Goal: Task Accomplishment & Management: Complete application form

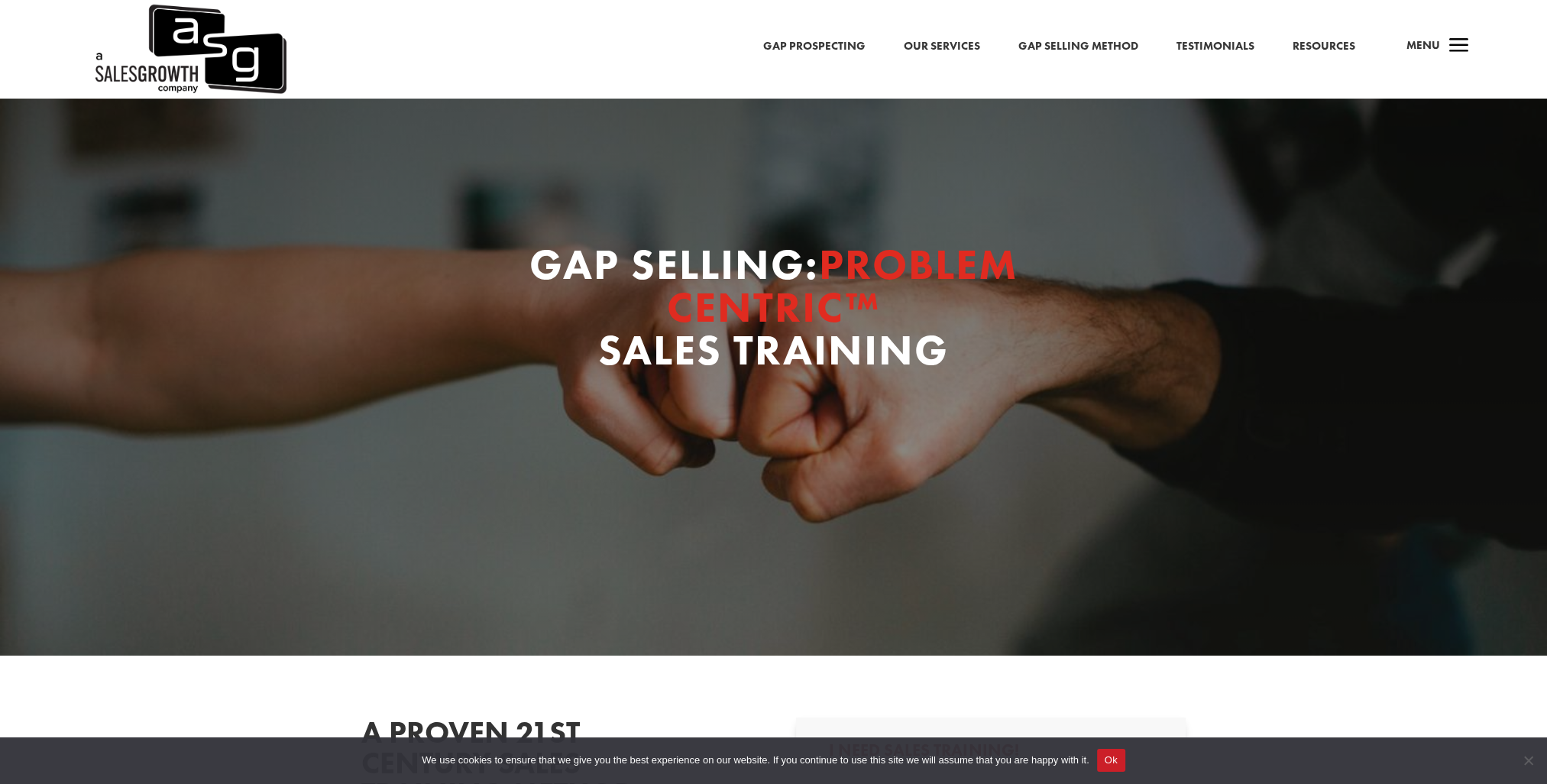
click at [1116, 762] on button "Ok" at bounding box center [1111, 759] width 28 height 23
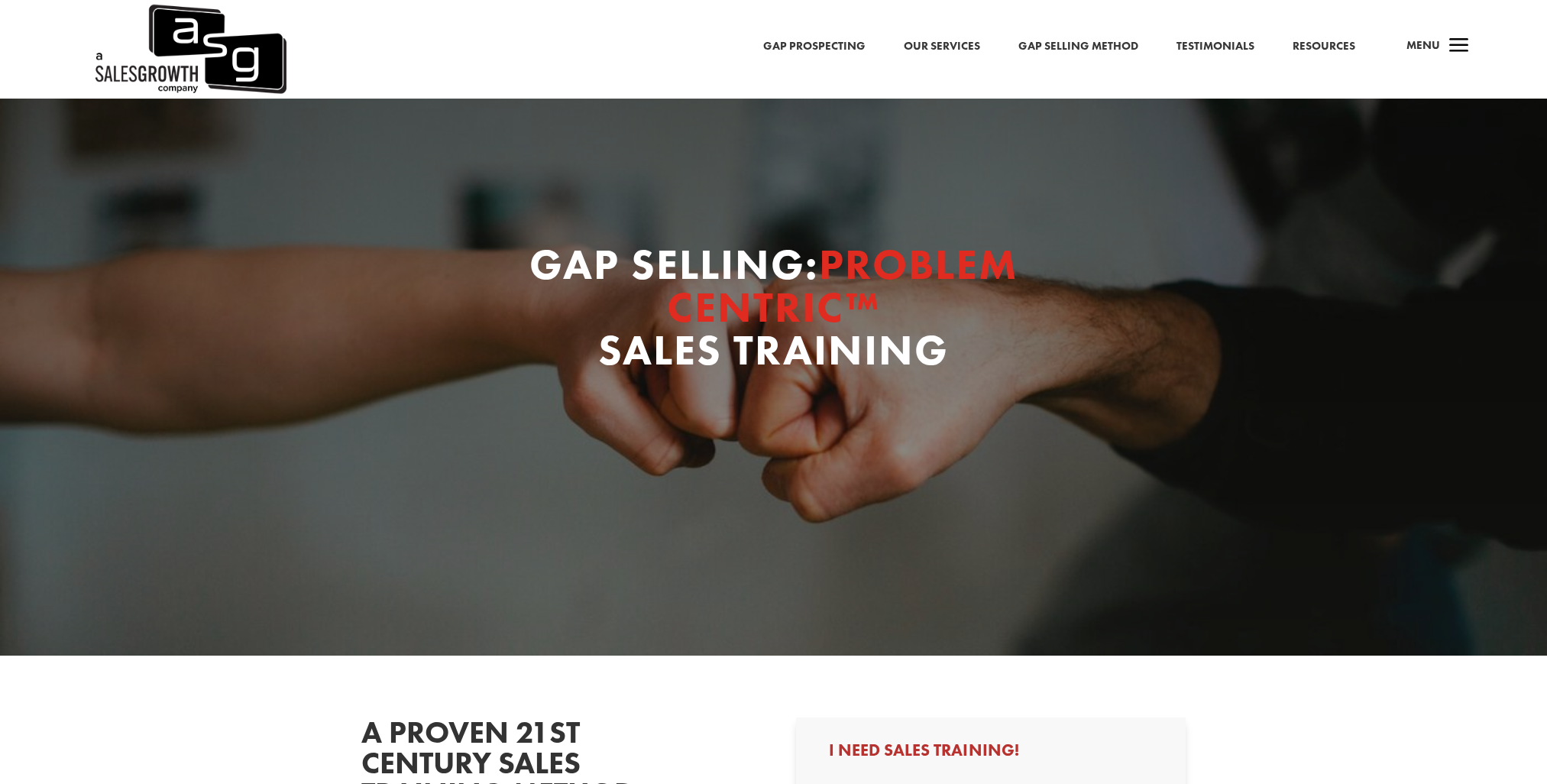
click at [841, 43] on link "Gap Prospecting" at bounding box center [814, 47] width 103 height 20
click at [1091, 41] on link "Gap Selling Method" at bounding box center [1078, 47] width 120 height 20
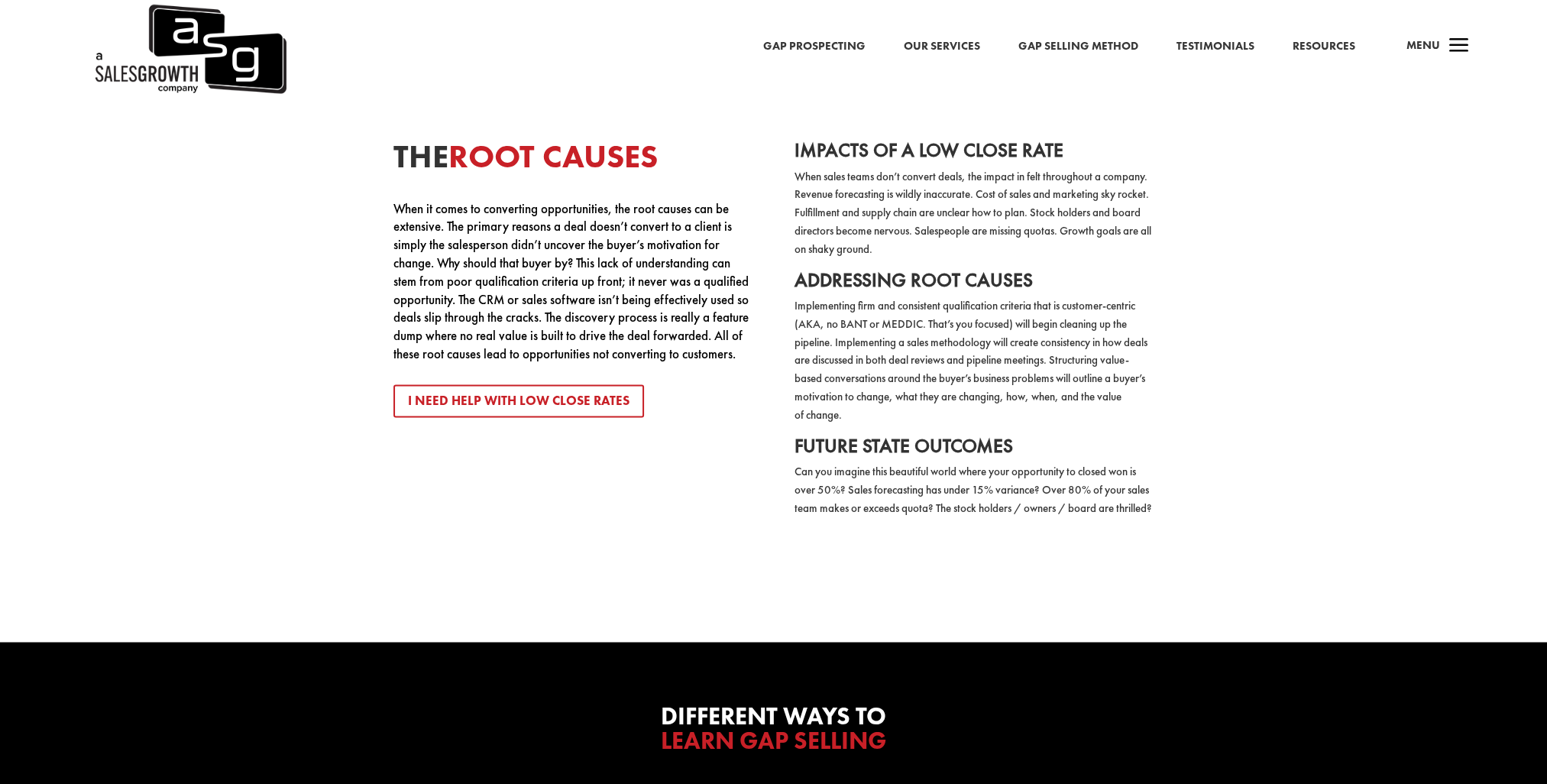
scroll to position [2750, 0]
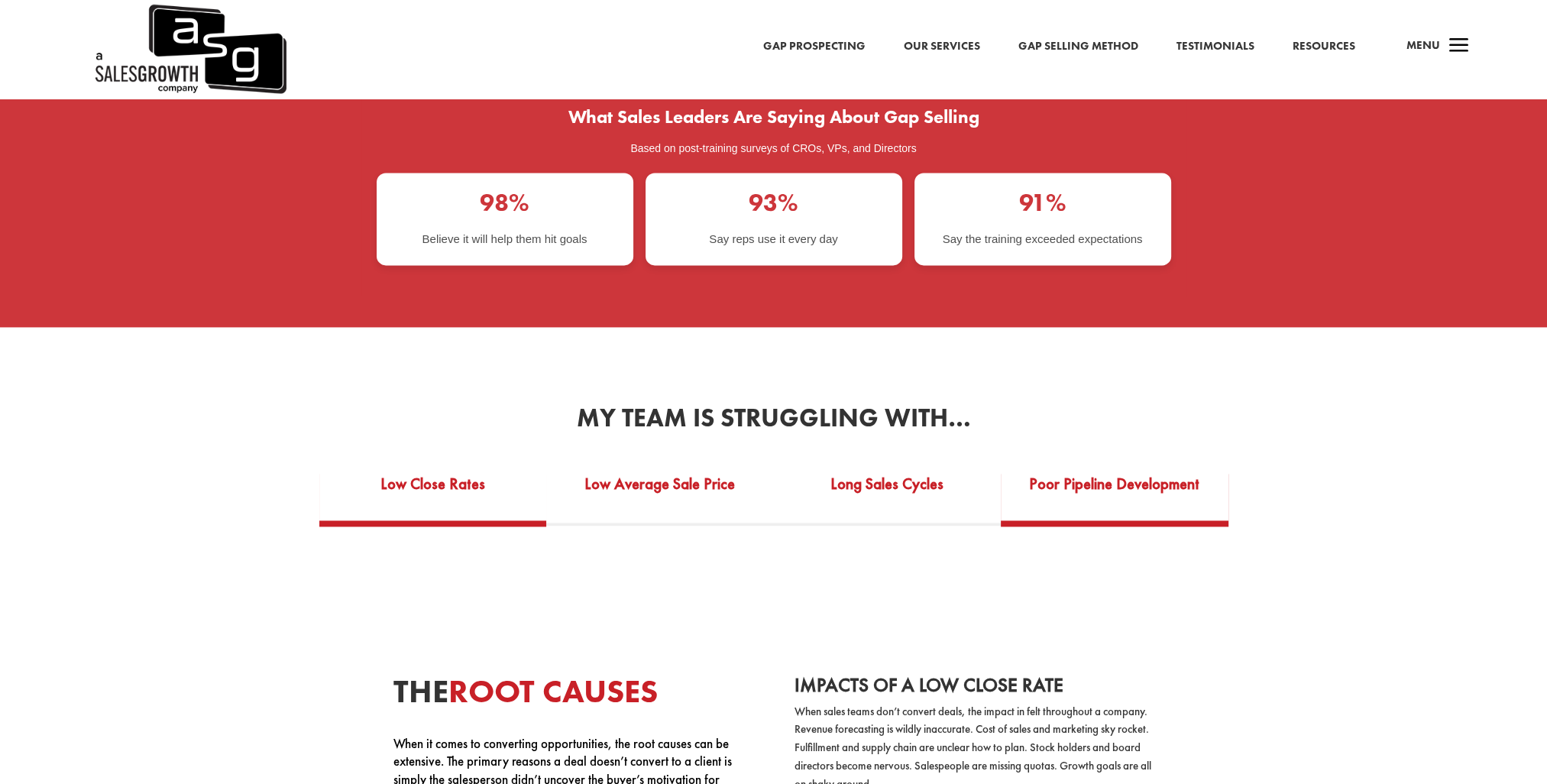
click at [1115, 468] on link "Poor Pipeline Development" at bounding box center [1114, 493] width 227 height 52
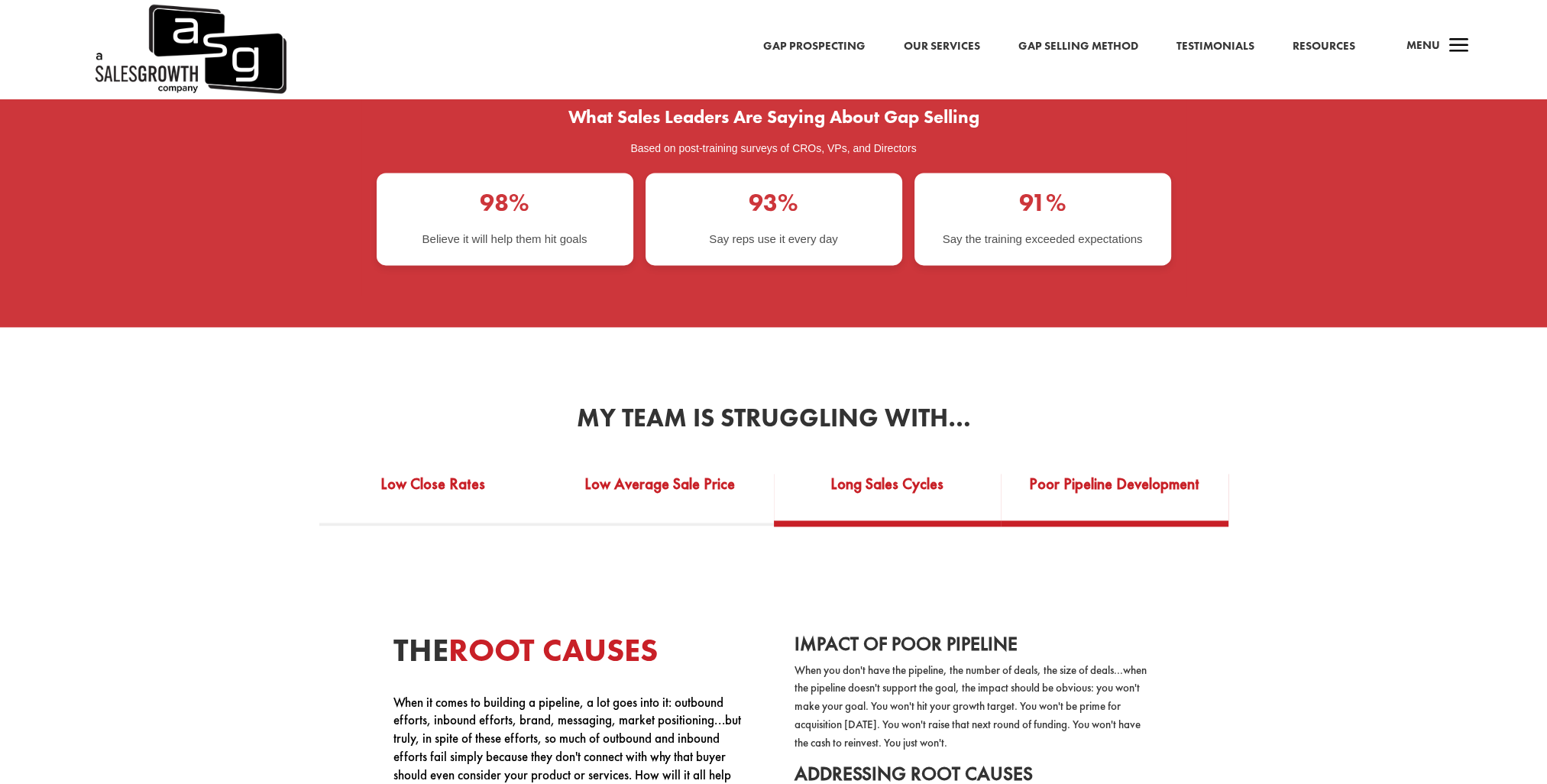
click at [902, 468] on link "Long Sales Cycles" at bounding box center [888, 493] width 227 height 52
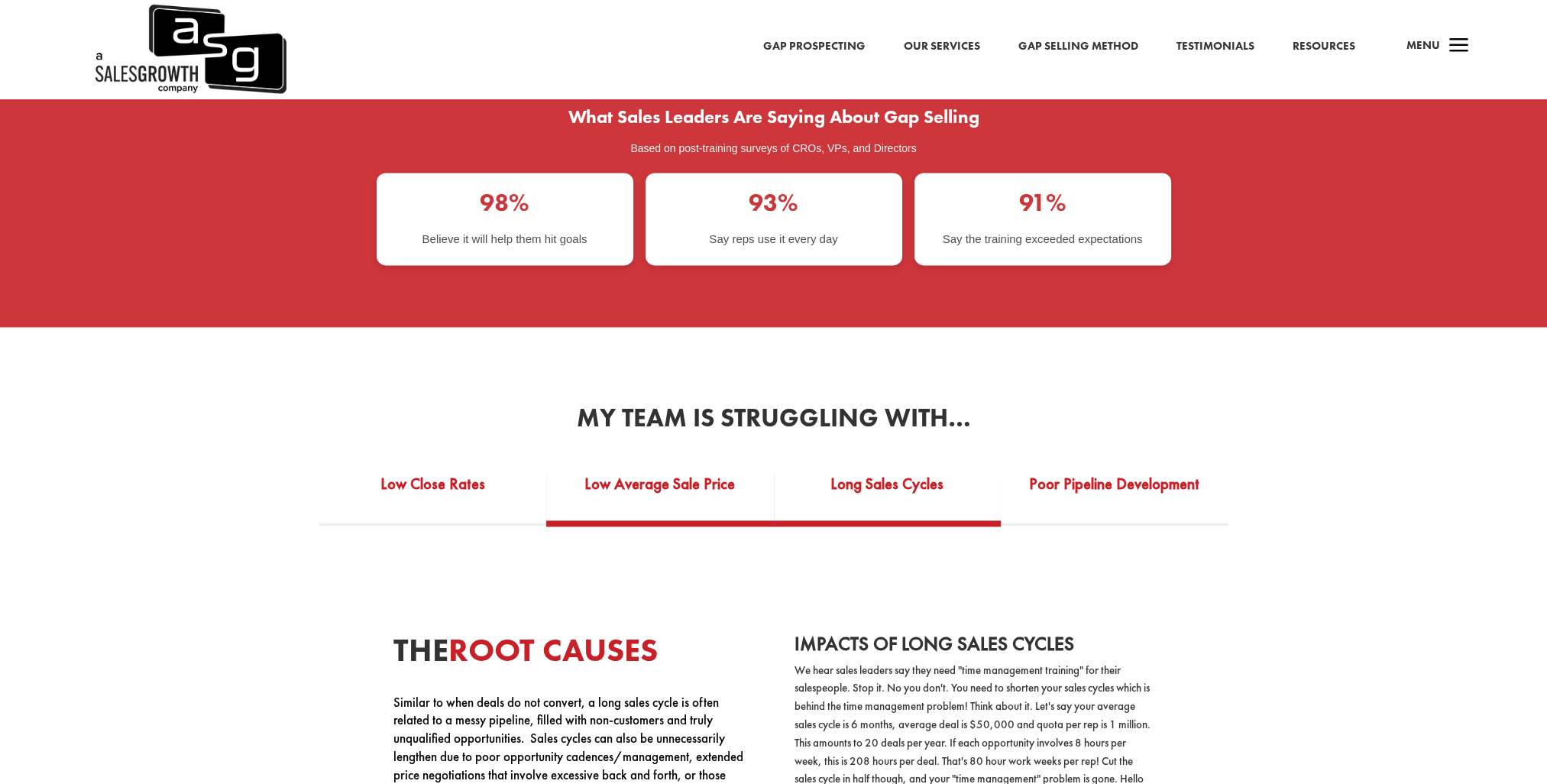
click at [735, 468] on link "Low Average Sale Price" at bounding box center [660, 493] width 227 height 52
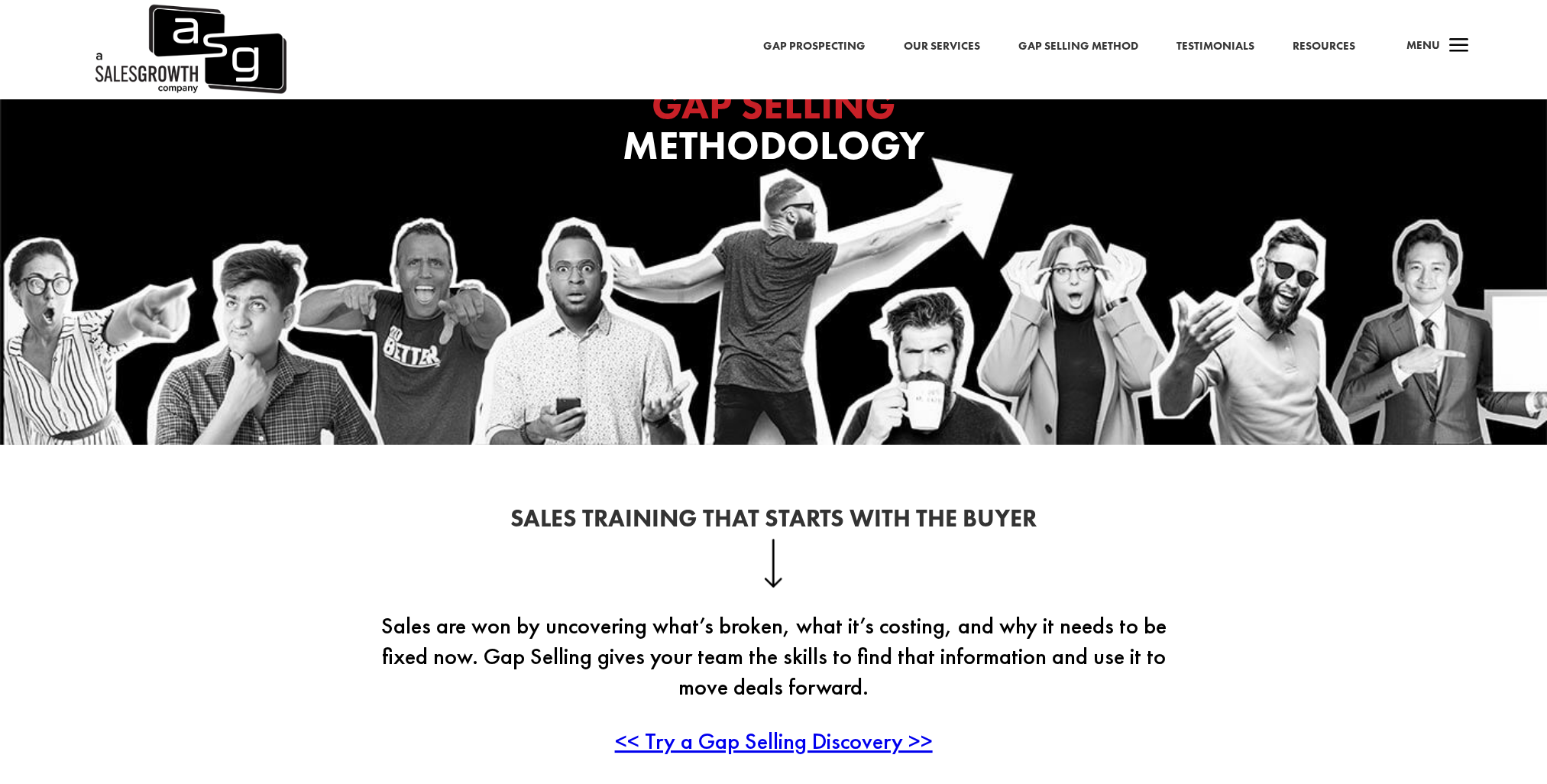
scroll to position [0, 0]
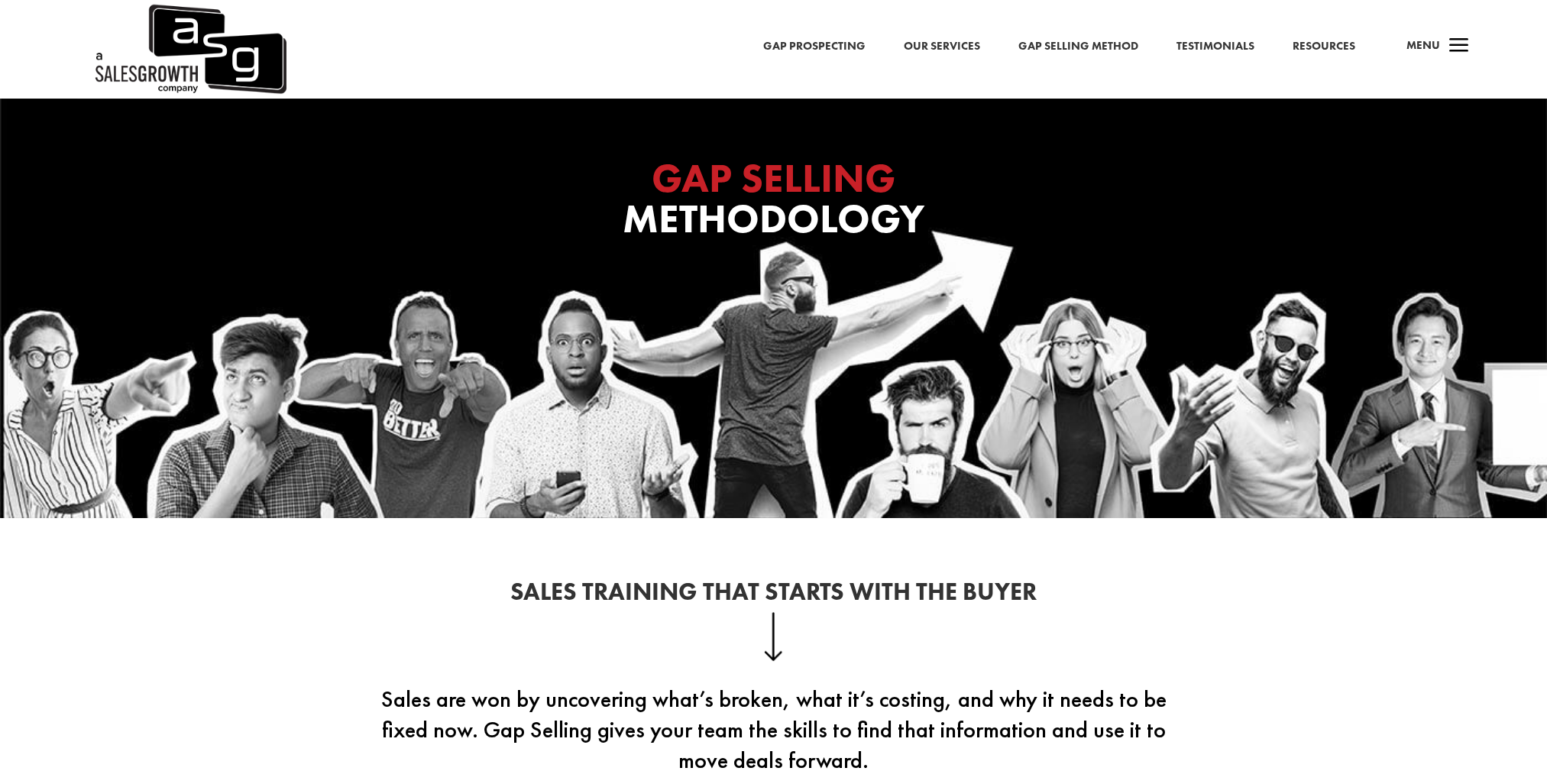
click at [1099, 41] on link "Gap Selling Method" at bounding box center [1078, 47] width 120 height 20
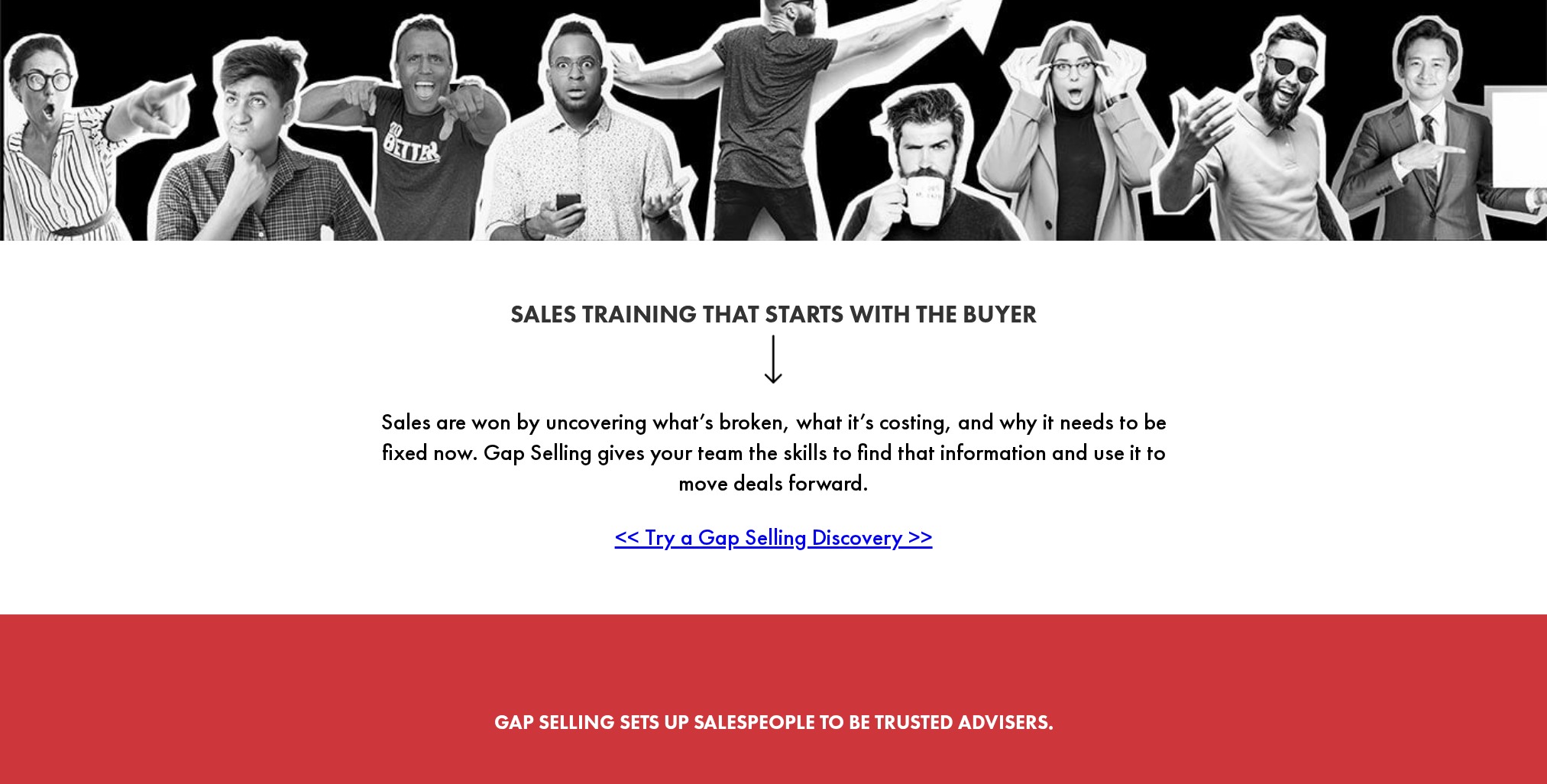
scroll to position [382, 0]
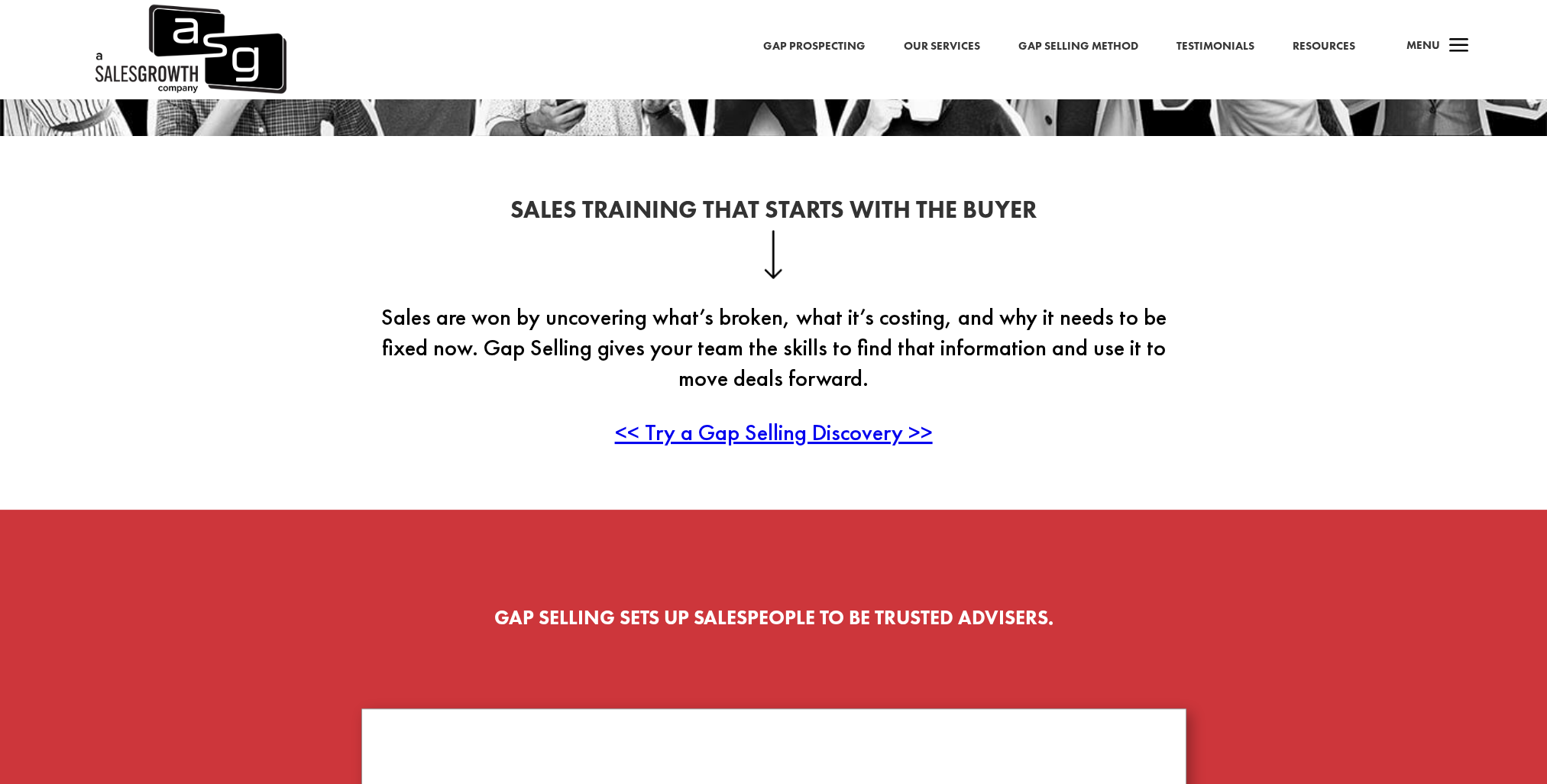
click at [833, 436] on span "<< Try a Gap Selling Discovery >>" at bounding box center [774, 432] width 318 height 29
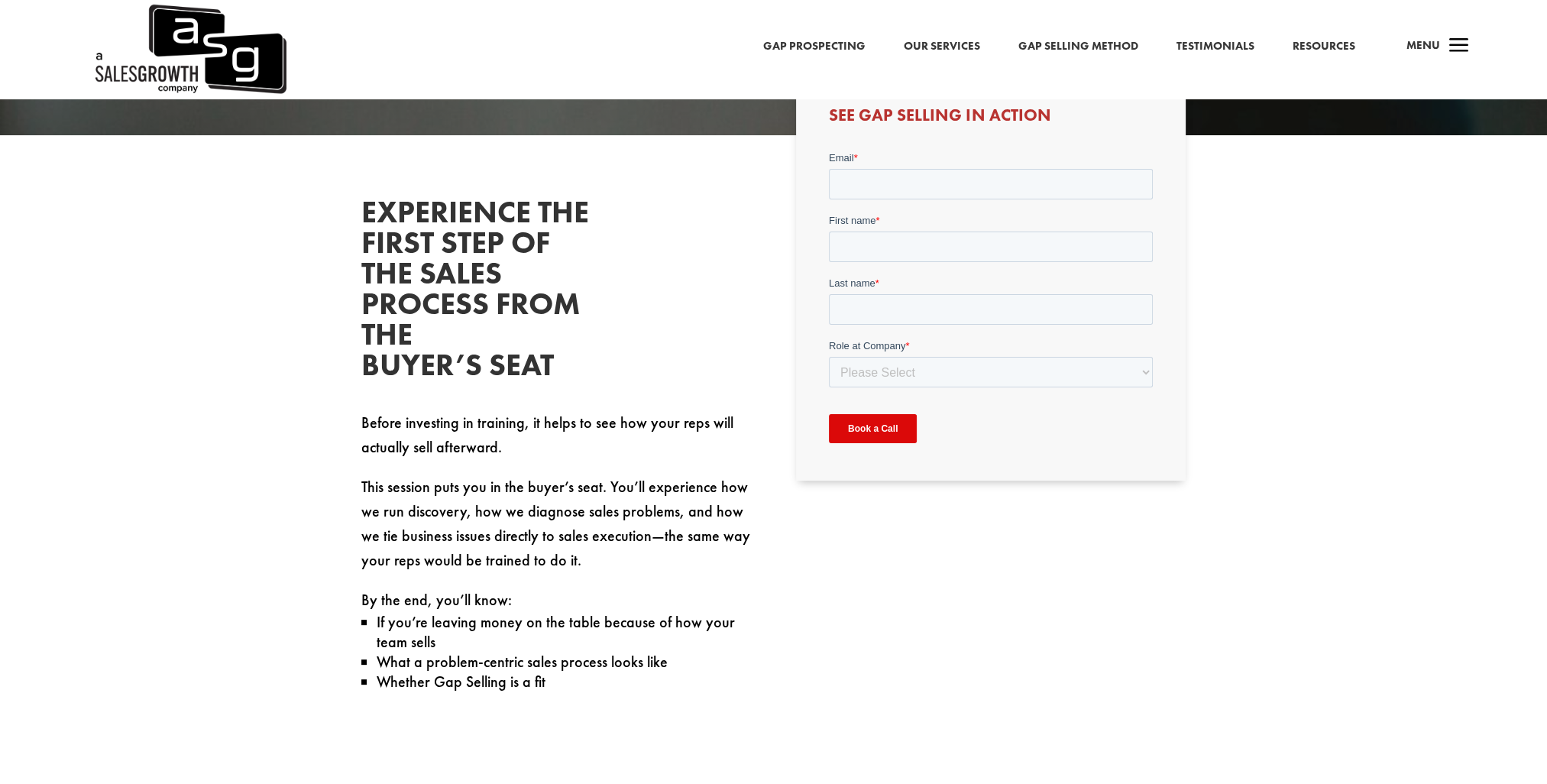
scroll to position [535, 0]
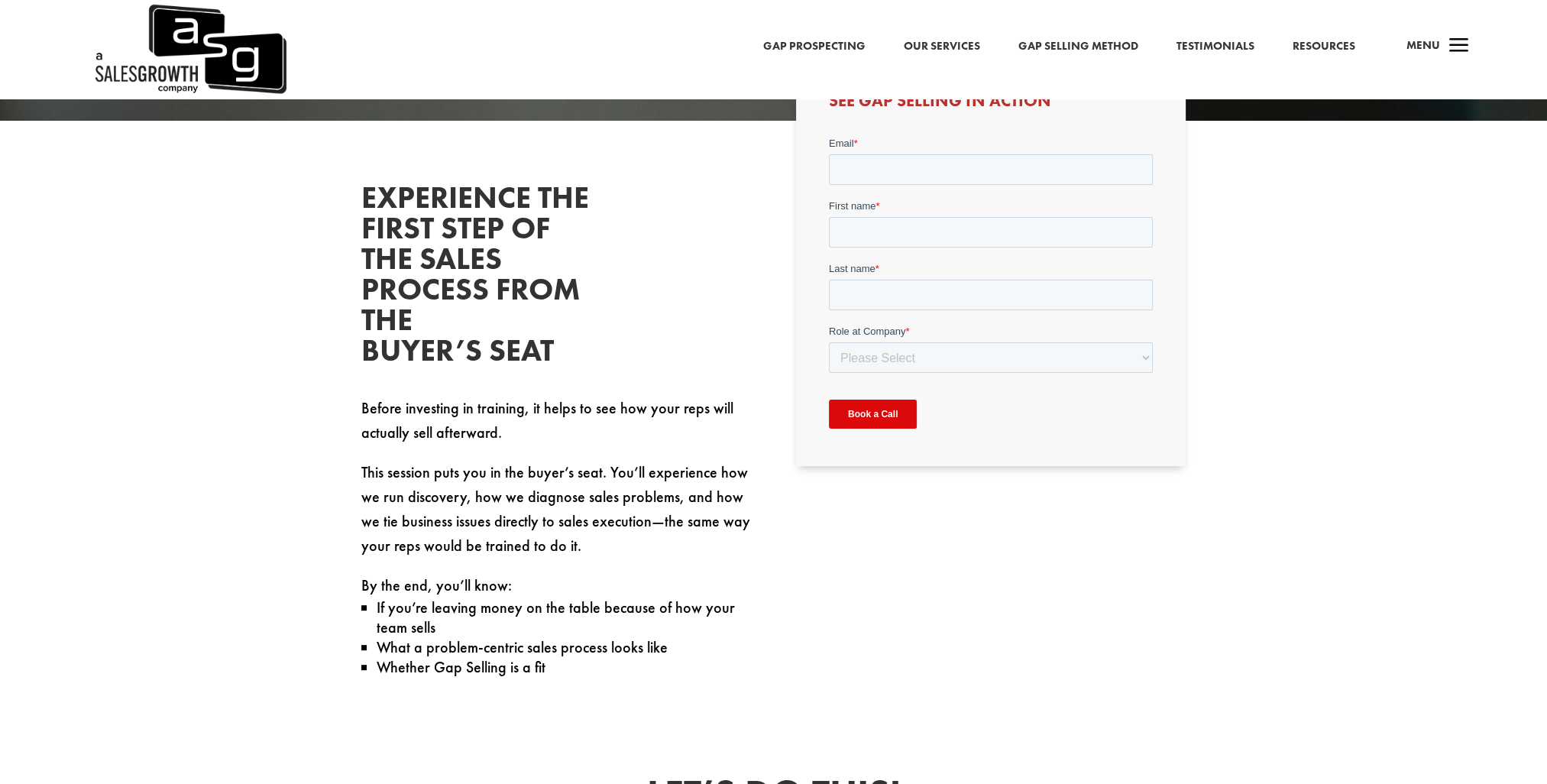
click at [1210, 48] on link "Testimonials" at bounding box center [1215, 47] width 78 height 20
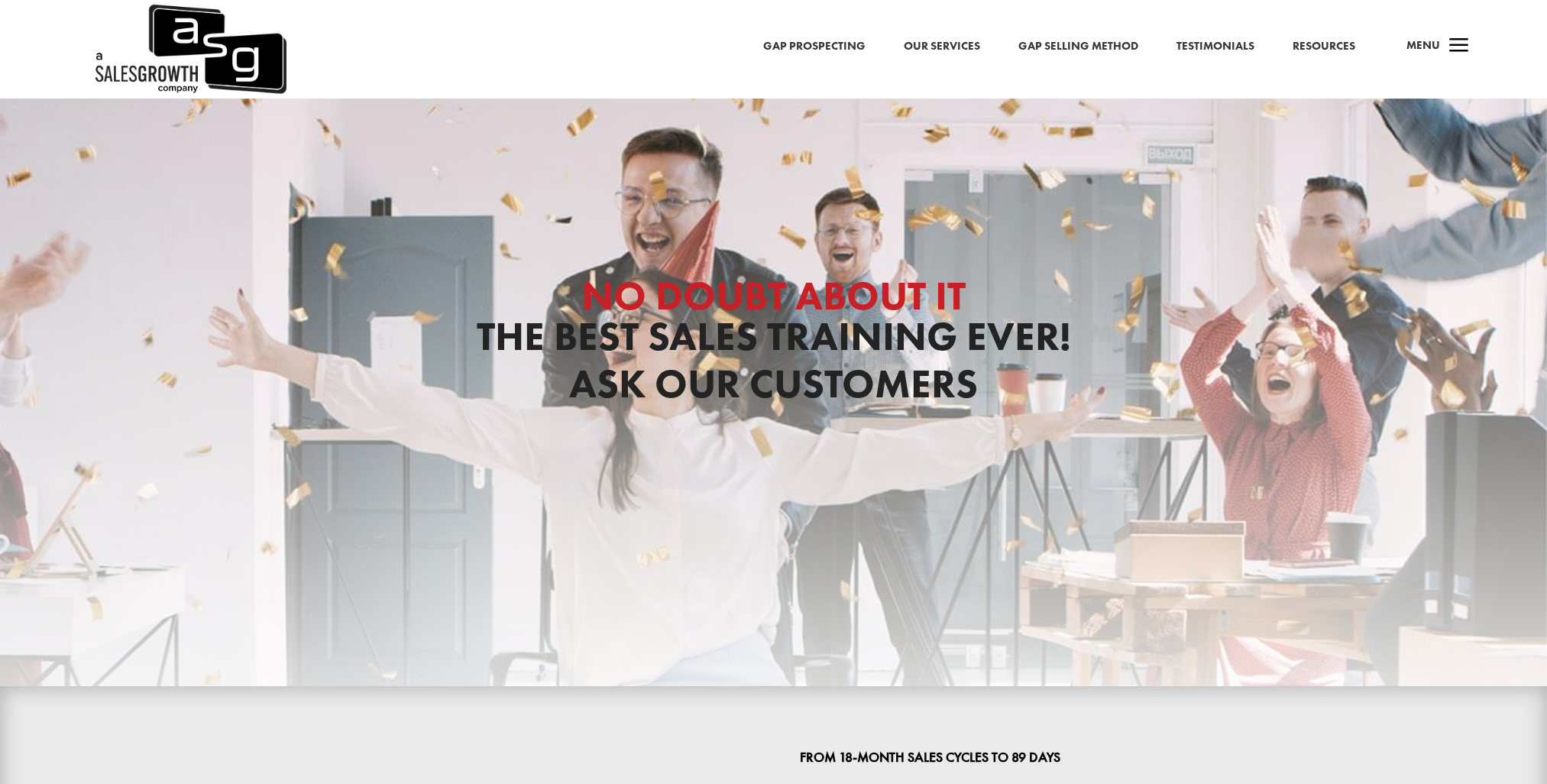
click at [1330, 45] on link "Resources" at bounding box center [1324, 47] width 62 height 20
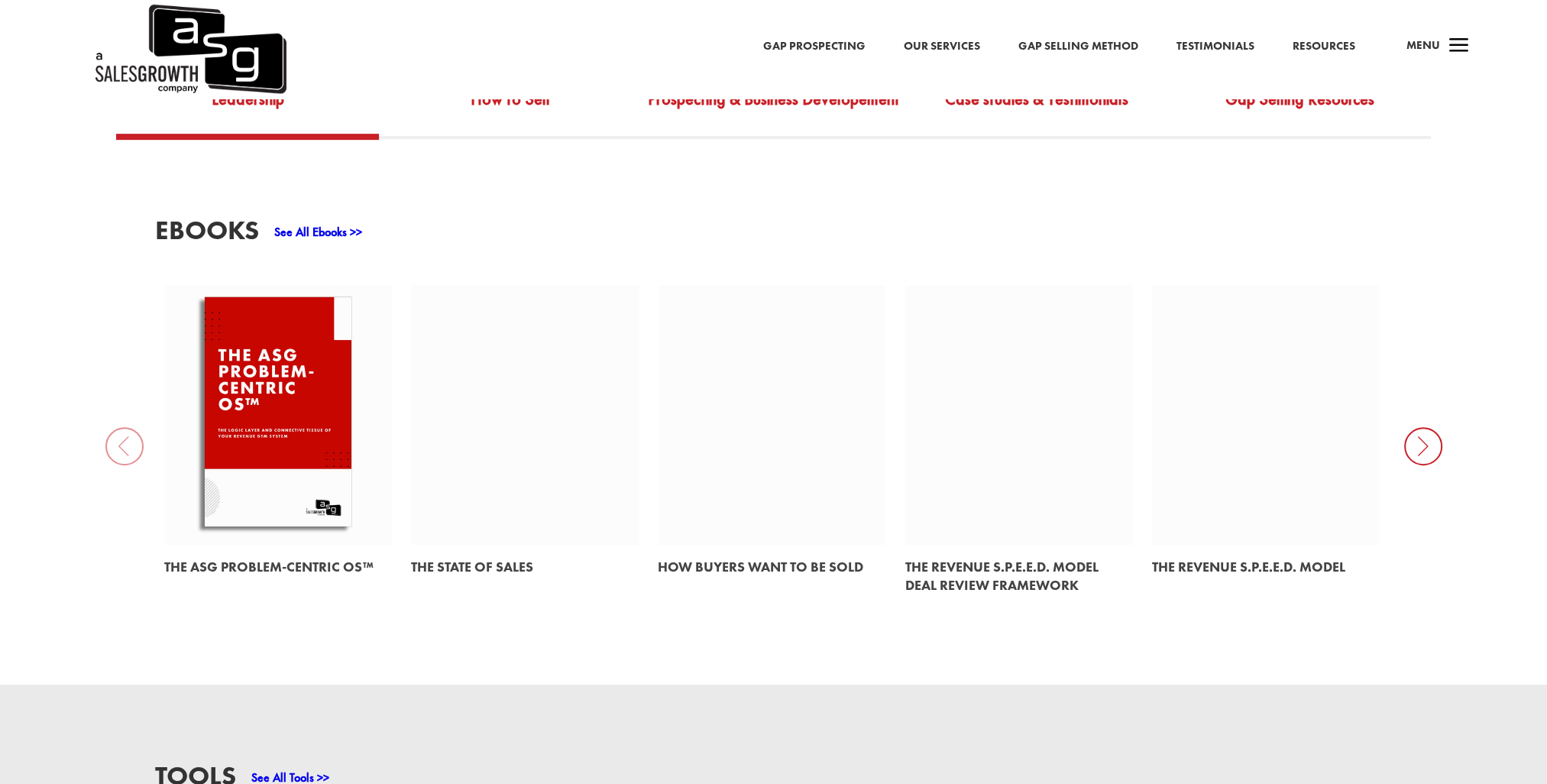
scroll to position [688, 0]
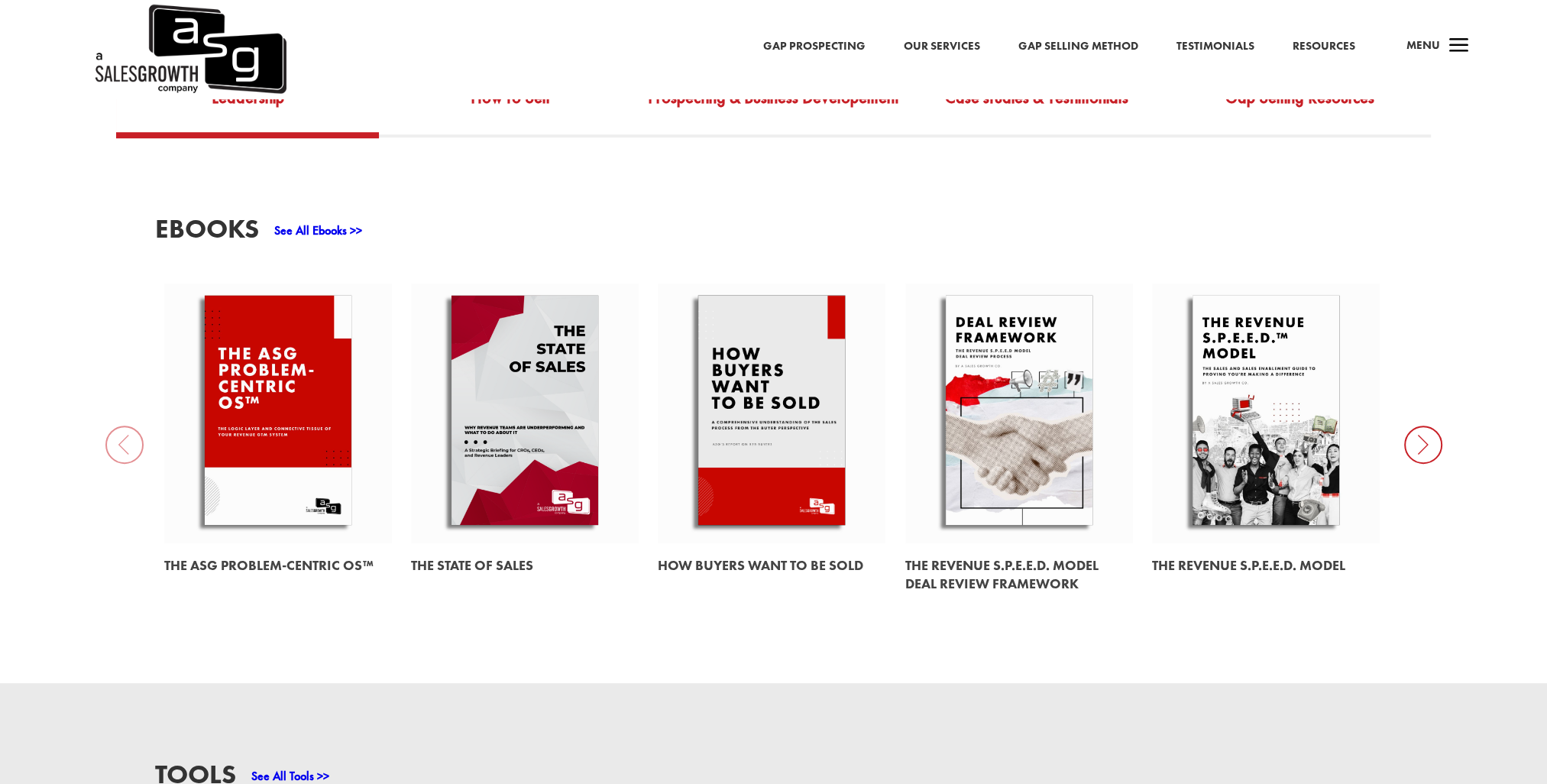
click at [1417, 442] on icon at bounding box center [1423, 445] width 39 height 39
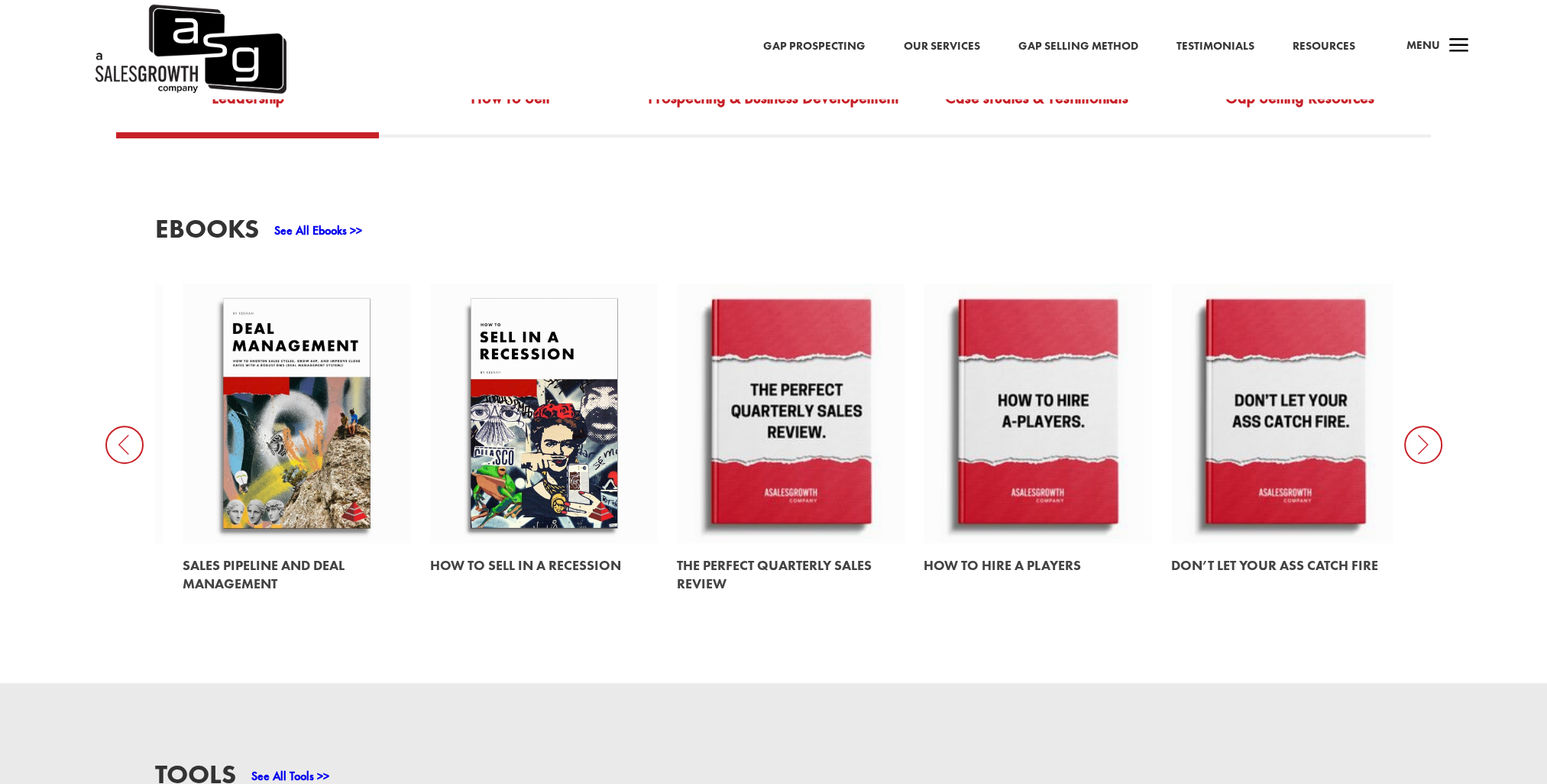
click at [1421, 451] on icon at bounding box center [1423, 445] width 39 height 39
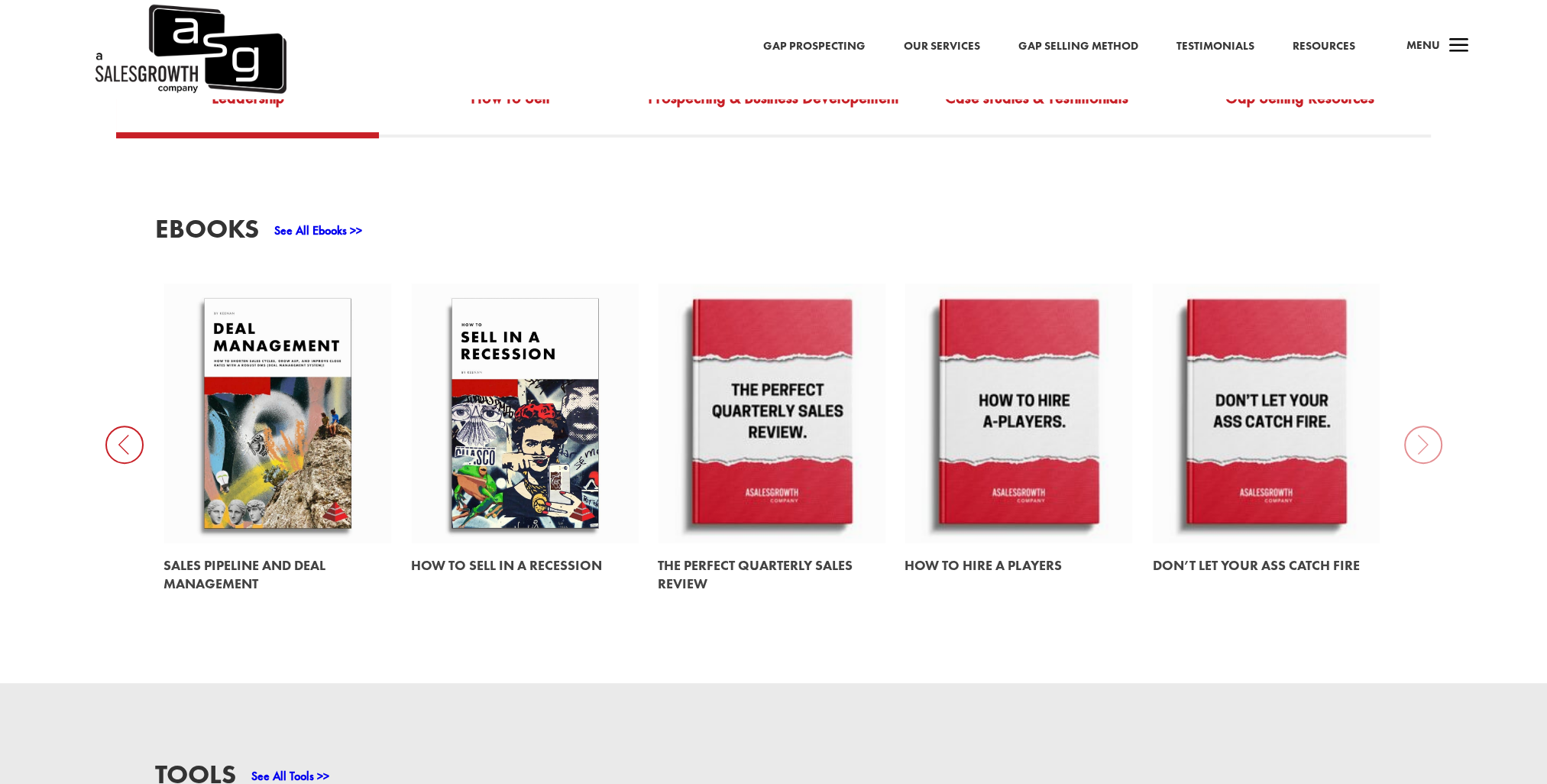
click at [1421, 451] on div "EBooks See All Ebooks >> The ASG Problem-Centric OS™ The State of Sales How Buy…" at bounding box center [773, 410] width 1547 height 546
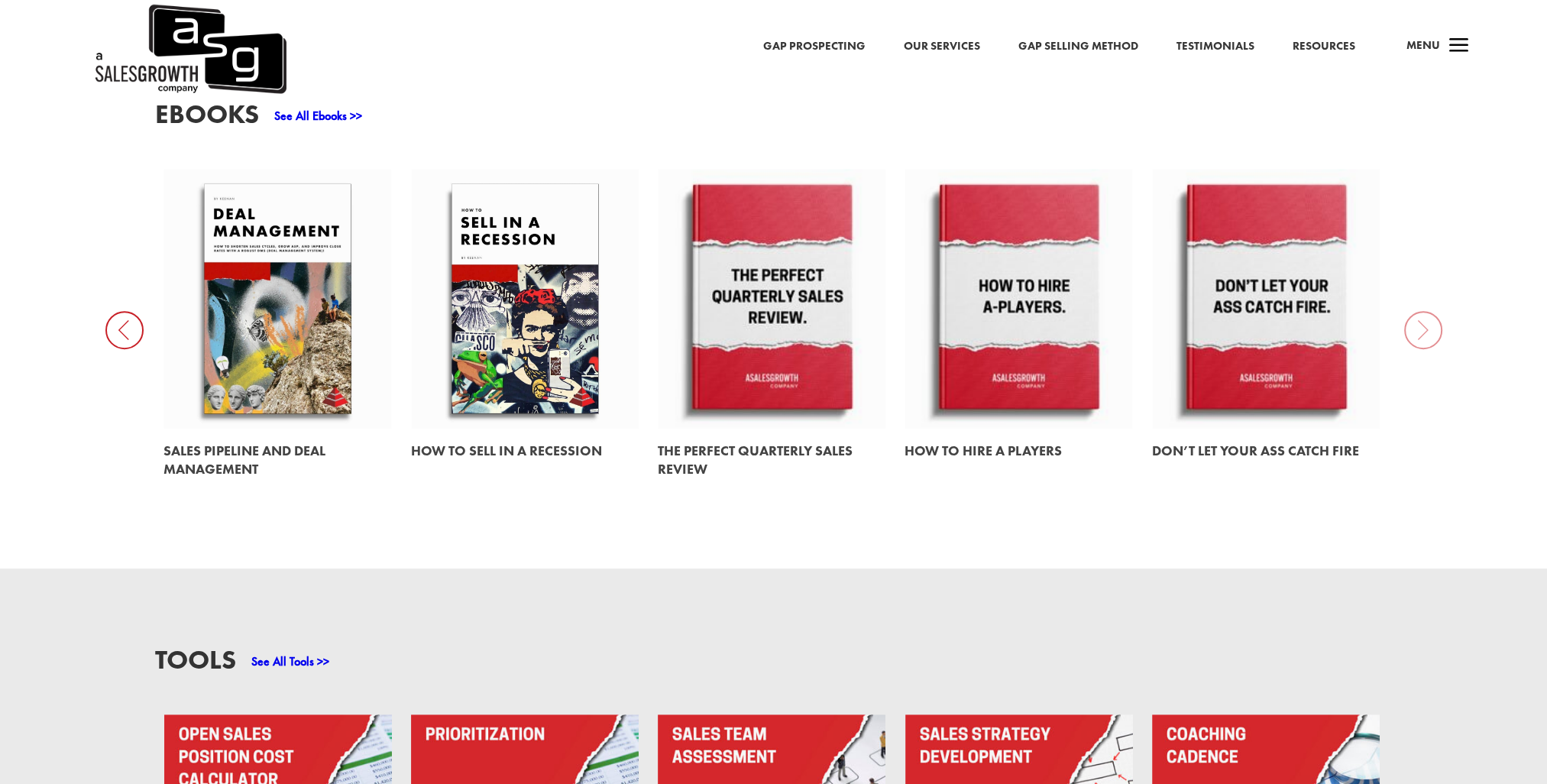
scroll to position [1069, 0]
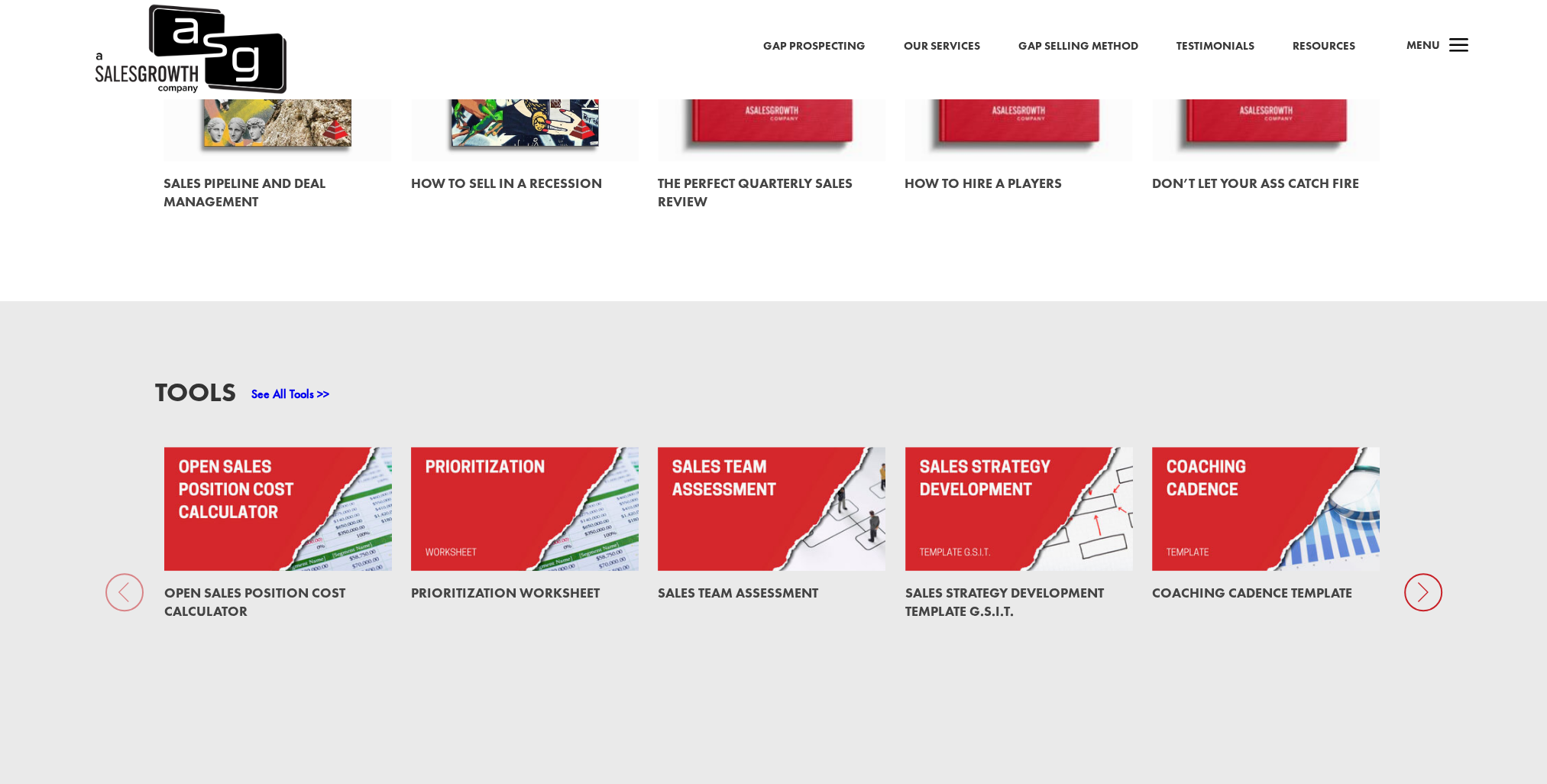
click at [1429, 598] on icon at bounding box center [1423, 592] width 39 height 39
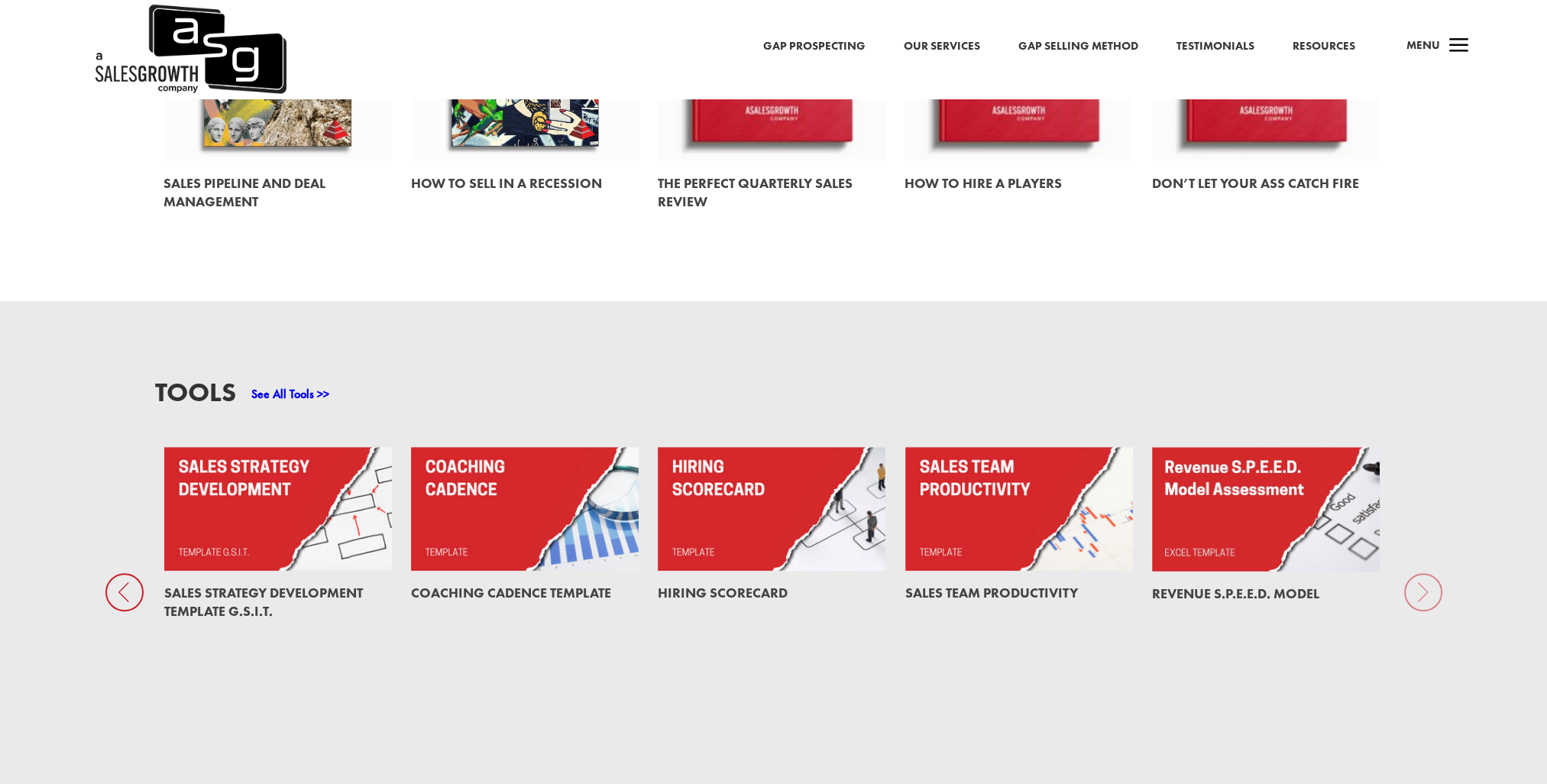
click at [295, 536] on link at bounding box center [278, 508] width 227 height 124
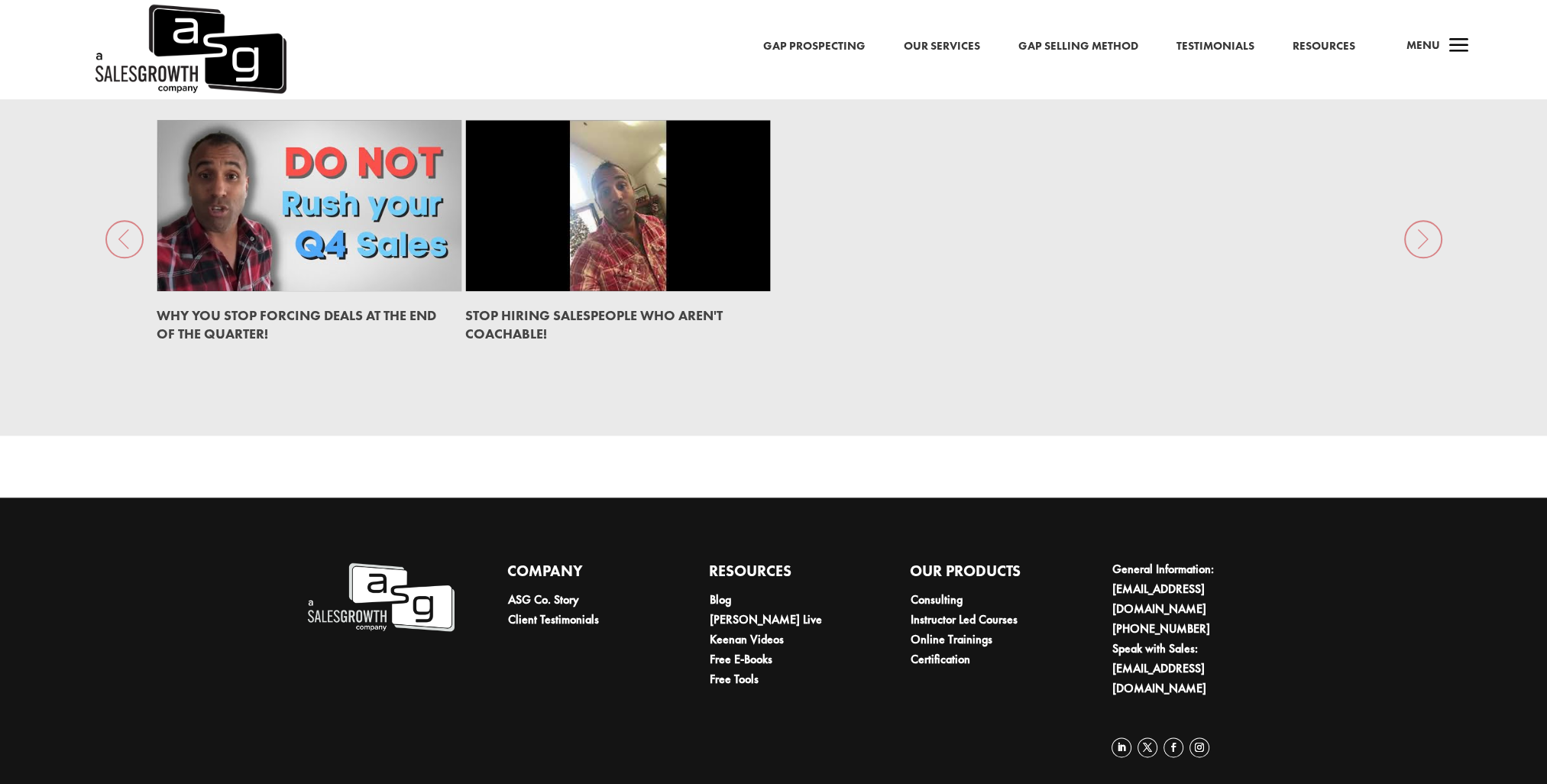
scroll to position [2598, 0]
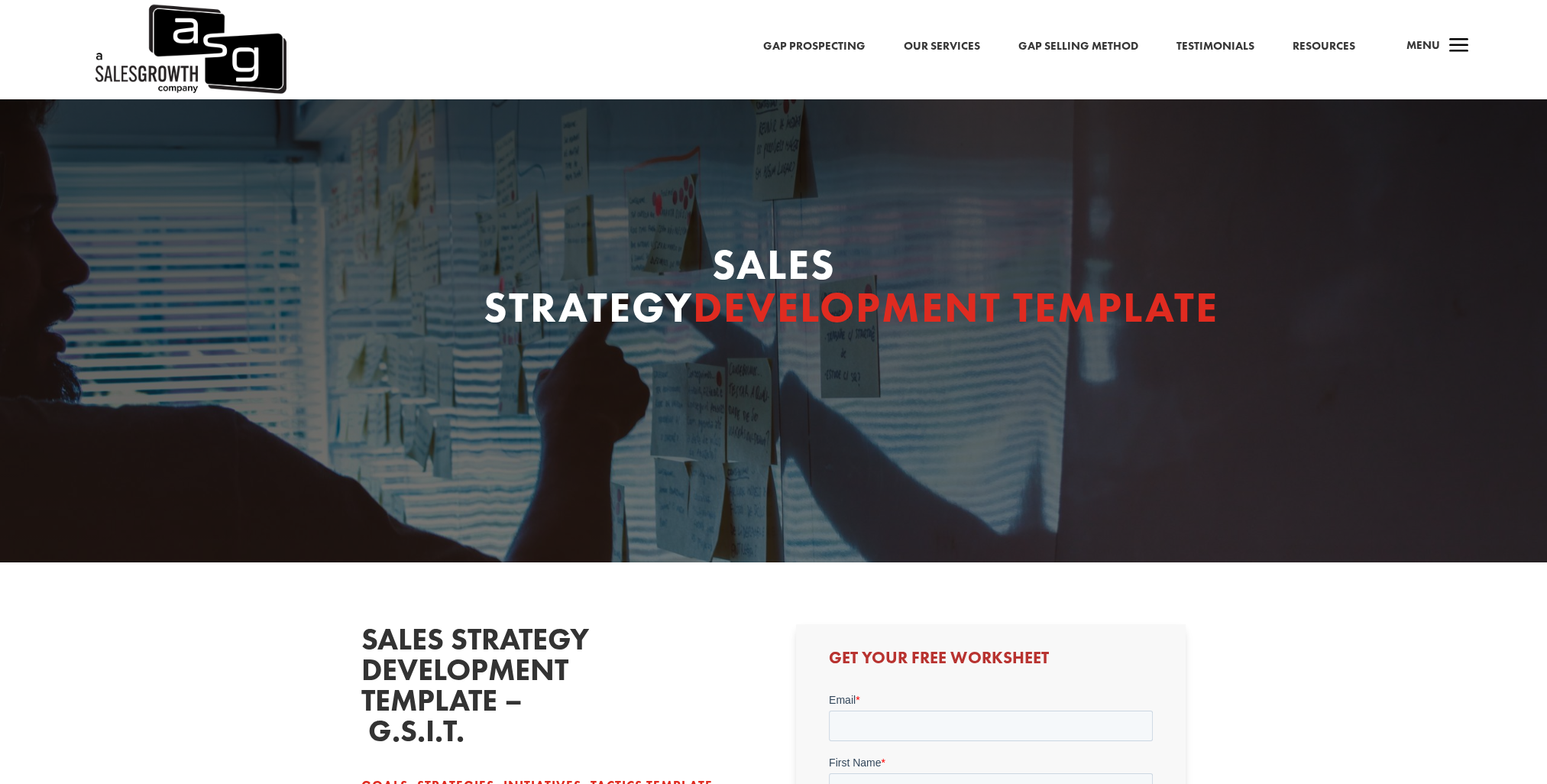
scroll to position [458, 0]
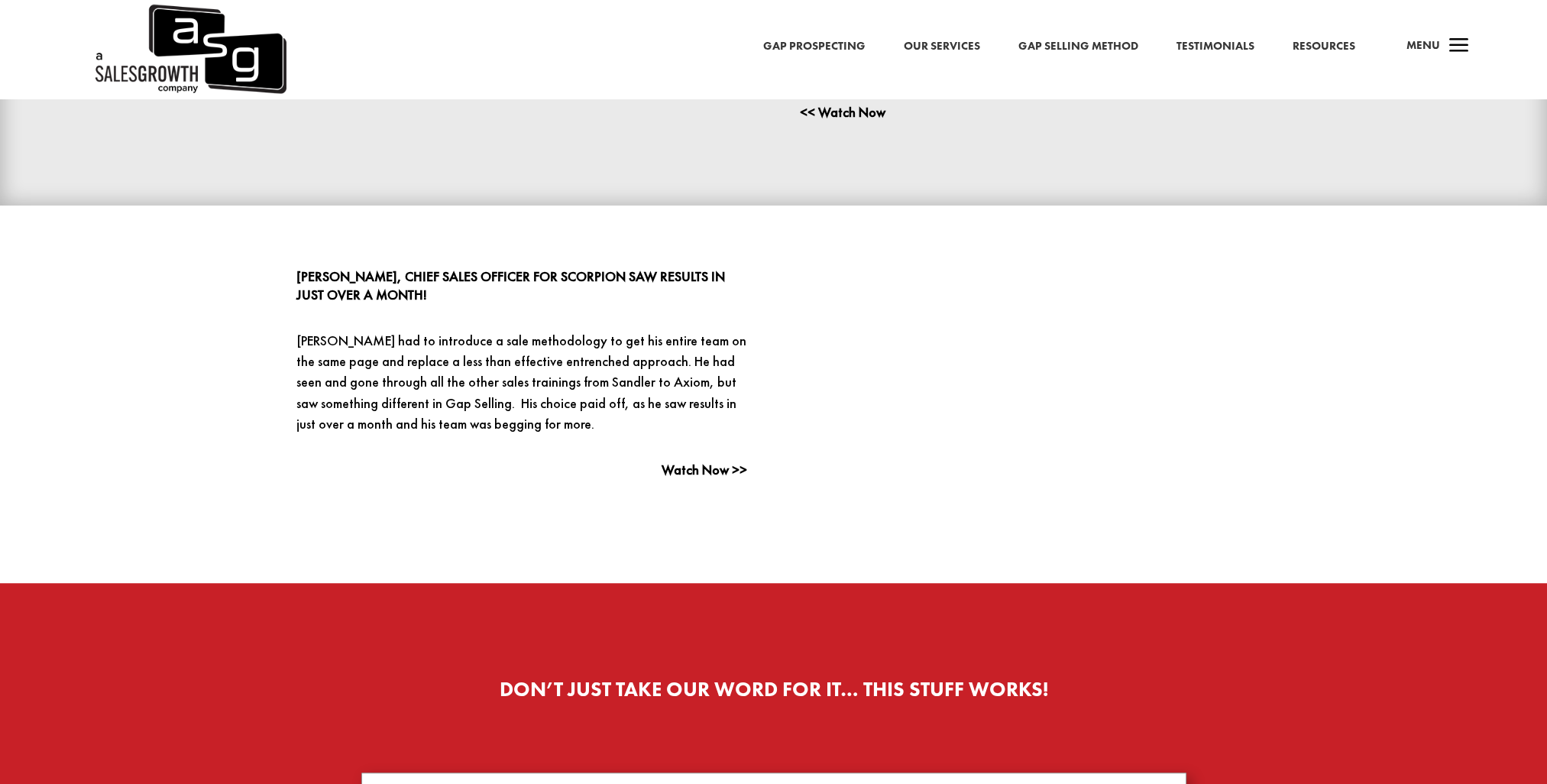
scroll to position [1834, 0]
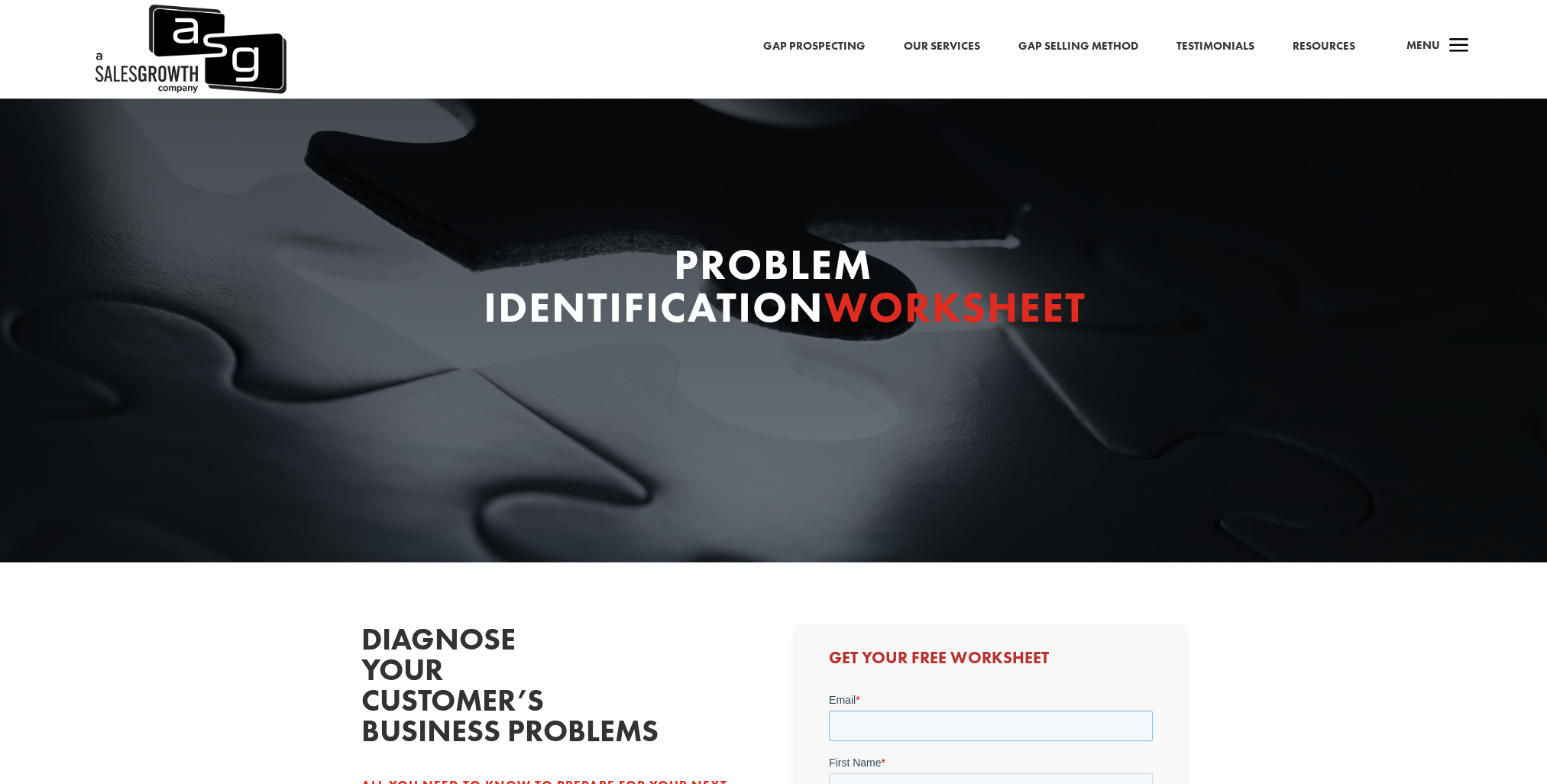
click at [904, 722] on input "Email *" at bounding box center [990, 725] width 324 height 30
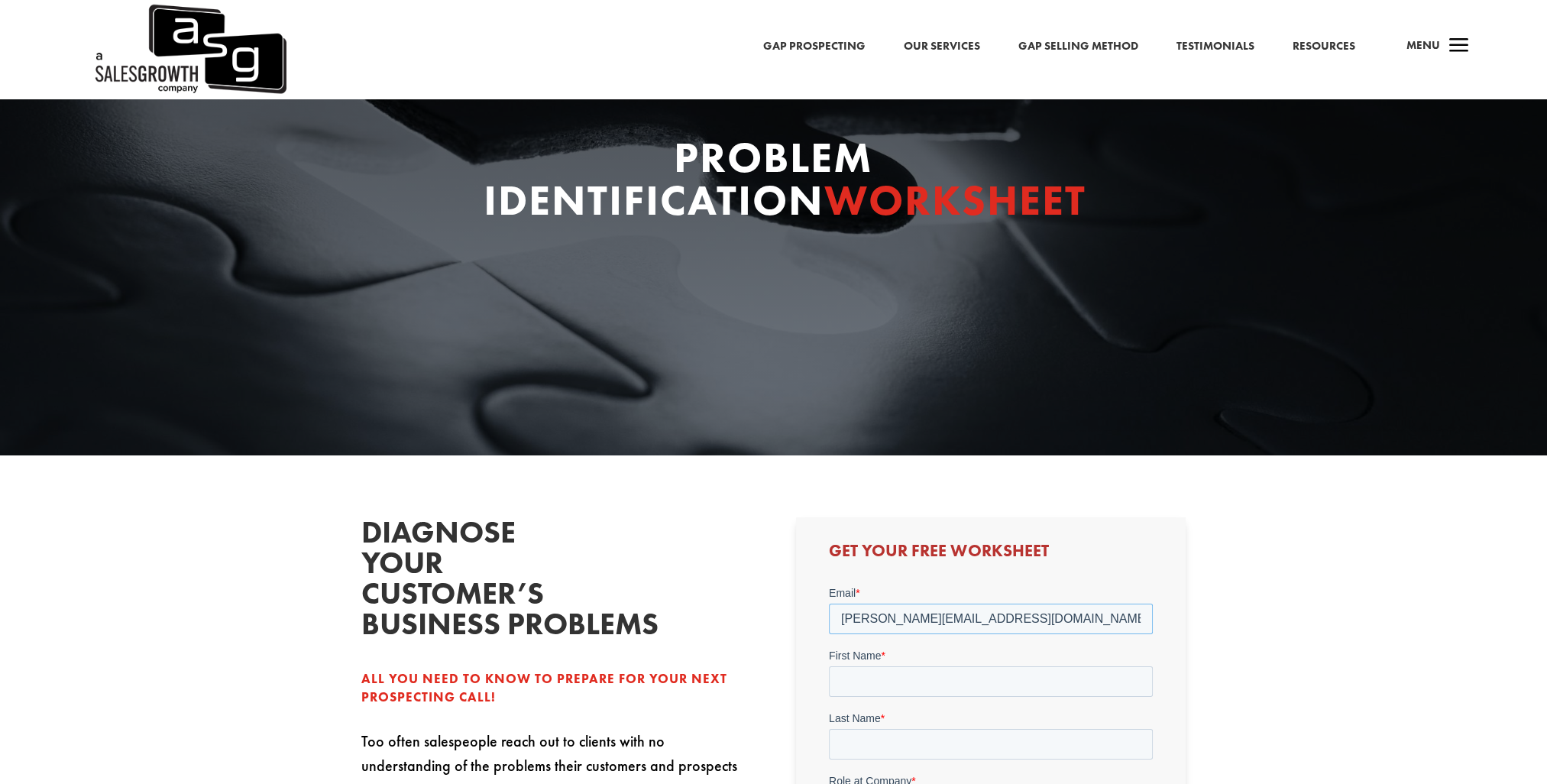
scroll to position [305, 0]
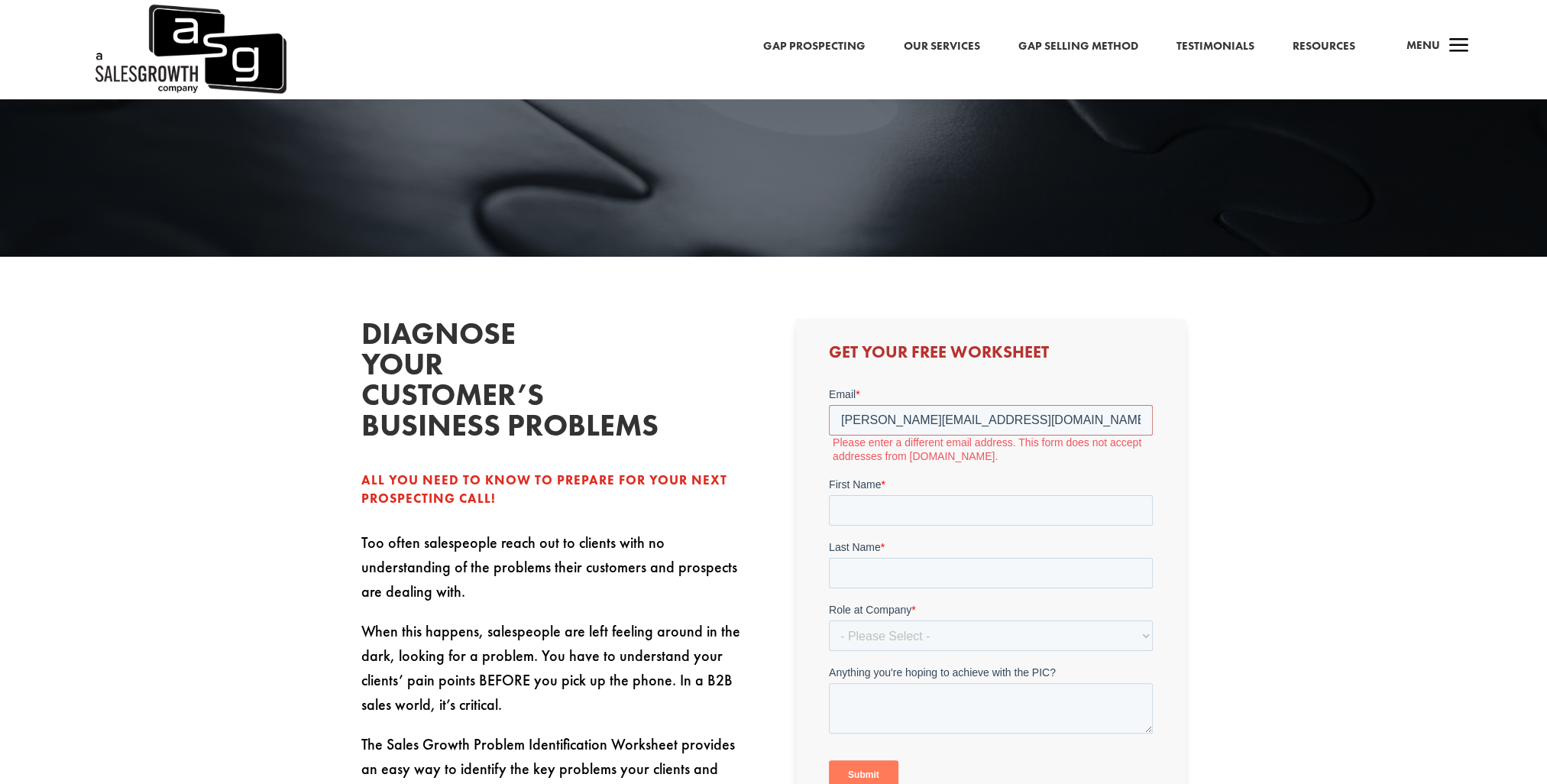
click at [869, 463] on form "Email * sulaymon.valizoda@hotmail.com Please enter a different email address. T…" at bounding box center [990, 594] width 324 height 415
click at [867, 504] on input "First Name *" at bounding box center [990, 510] width 324 height 30
click at [1016, 412] on input "sulaymon.valizoda@hotmail.com" at bounding box center [990, 420] width 324 height 30
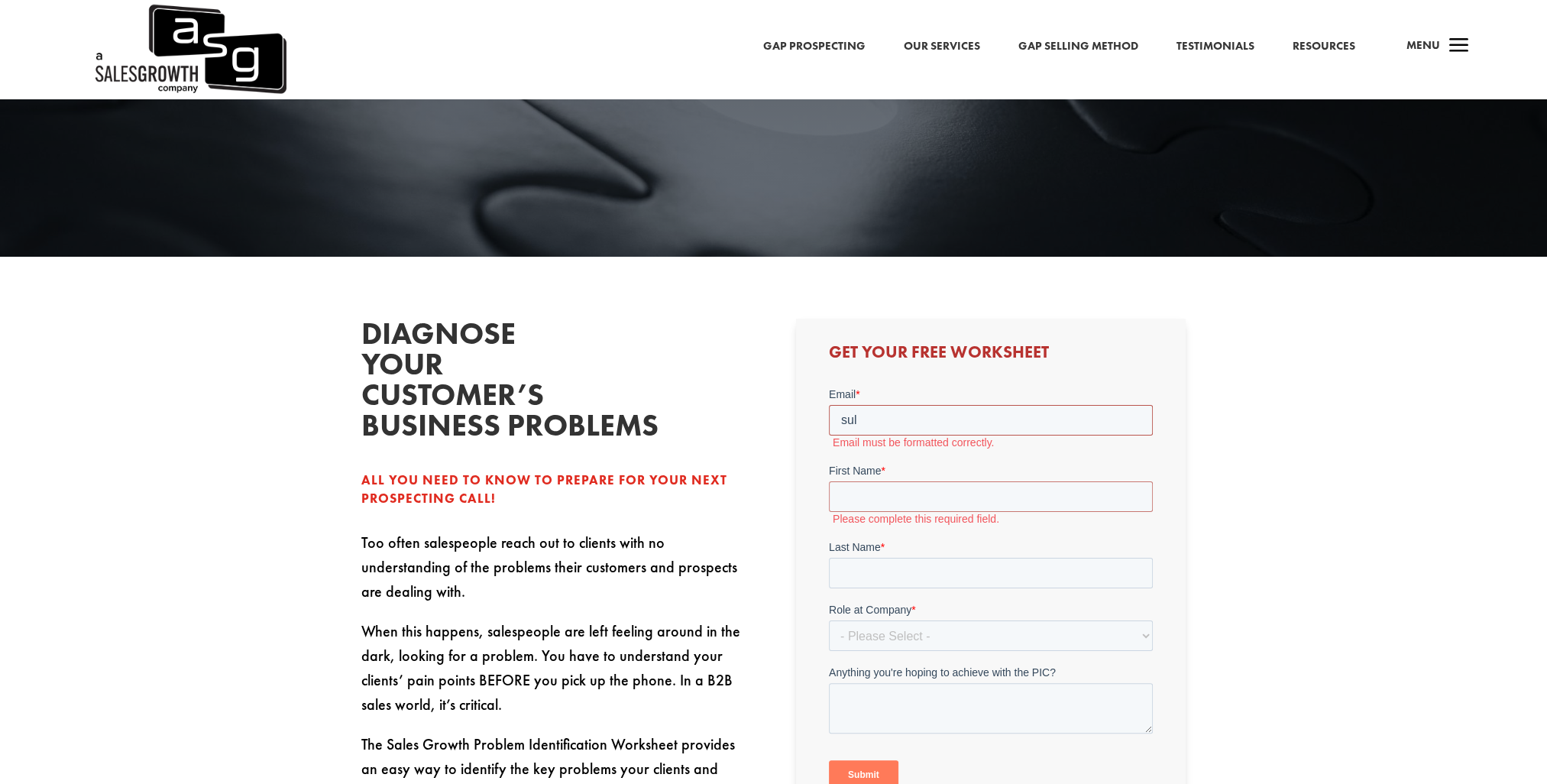
type input "sulaymon.valizoda@invensity.com"
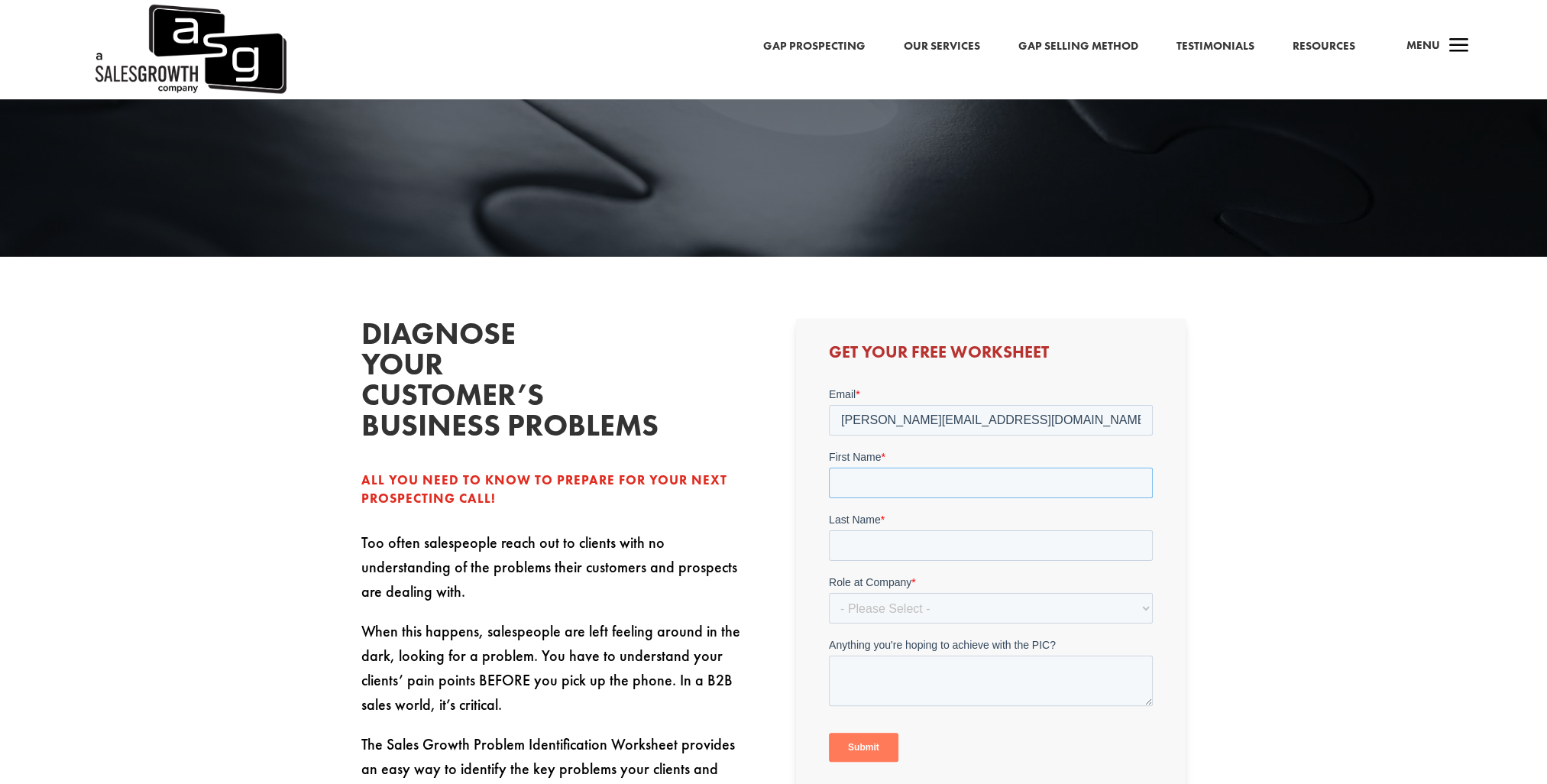
click at [938, 472] on input "First Name *" at bounding box center [990, 482] width 324 height 30
click at [844, 481] on input "First Name *" at bounding box center [990, 482] width 324 height 30
type input "Sulaymon"
type input "Valizoda"
click at [858, 609] on select "- Please Select - C-Level (CRO, CSO, etc) Senior Leadership (VP of Sales, VP of…" at bounding box center [990, 608] width 324 height 30
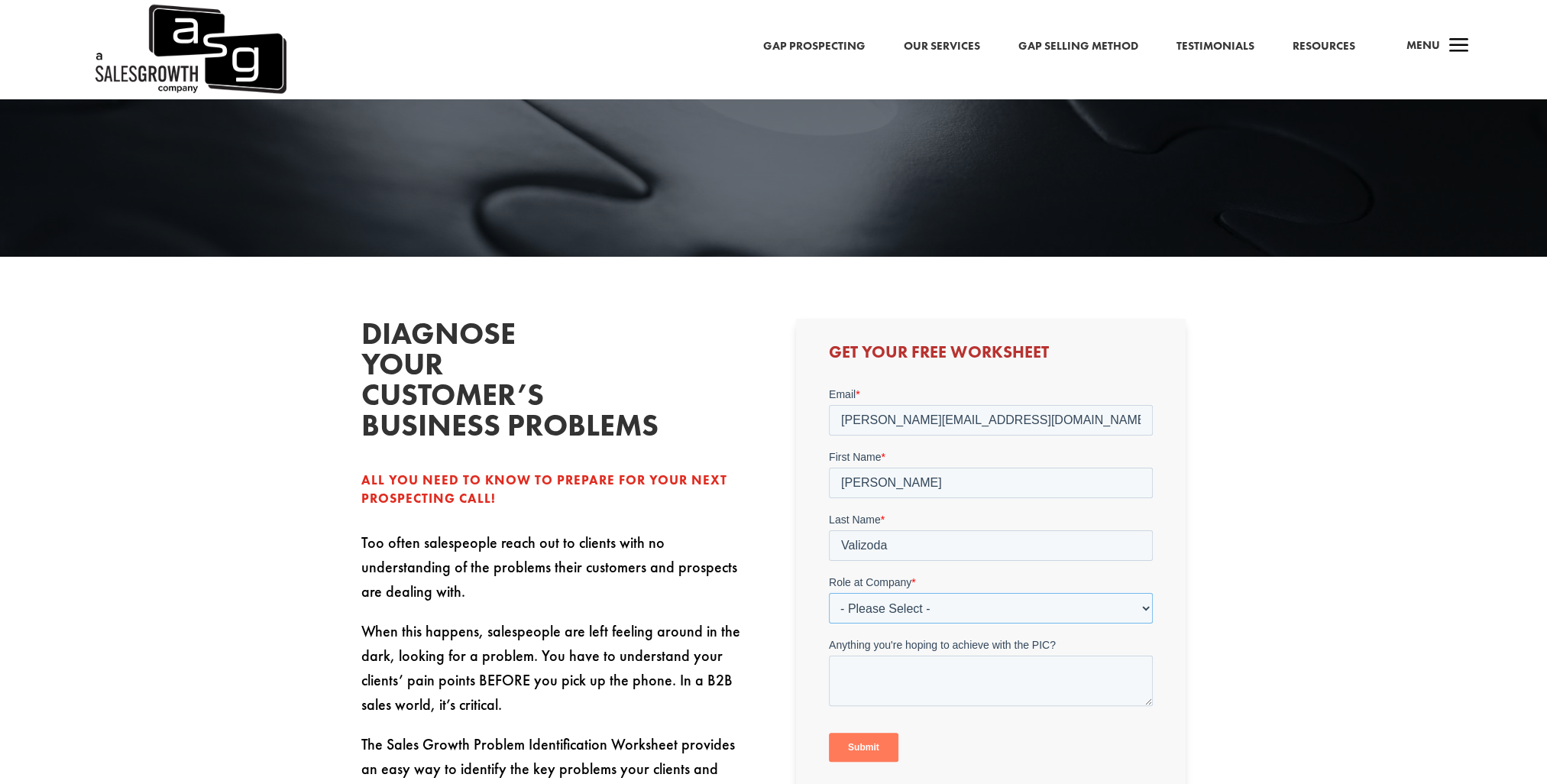
select select "Individual Contributor (AE, SDR, CSM, etc)"
click at [829, 593] on select "- Please Select - C-Level (CRO, CSO, etc) Senior Leadership (VP of Sales, VP of…" at bounding box center [990, 608] width 324 height 30
click at [859, 744] on input "Submit" at bounding box center [864, 747] width 70 height 29
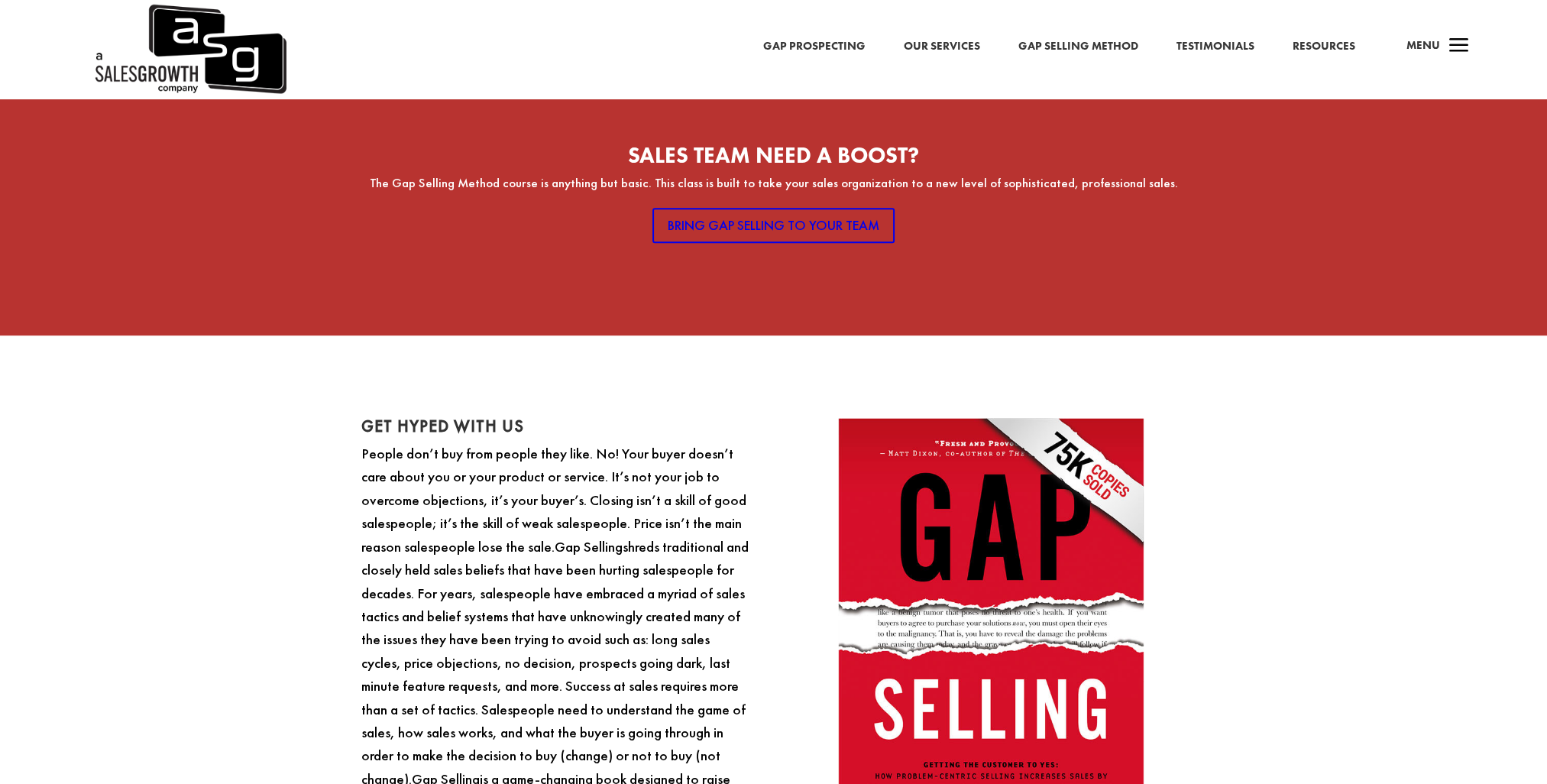
scroll to position [1834, 0]
